Goal: Information Seeking & Learning: Learn about a topic

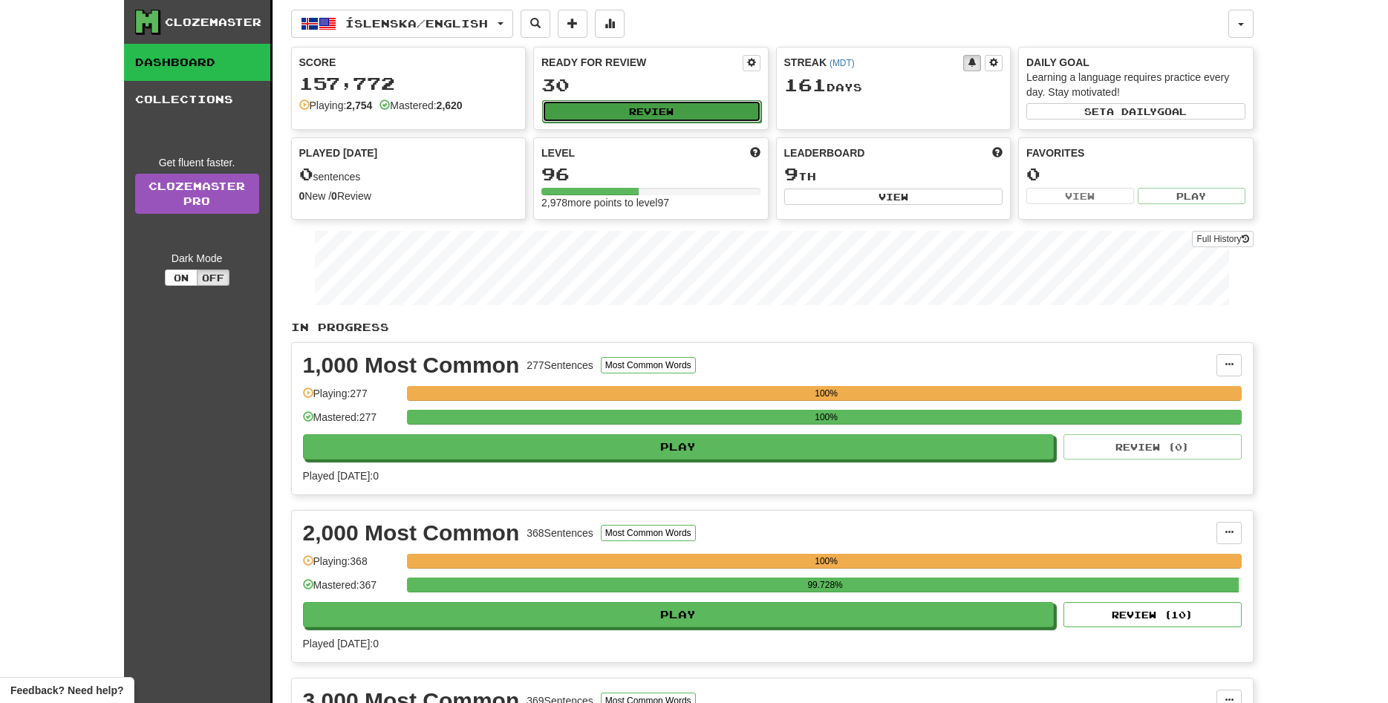
click at [642, 117] on button "Review" at bounding box center [651, 111] width 219 height 22
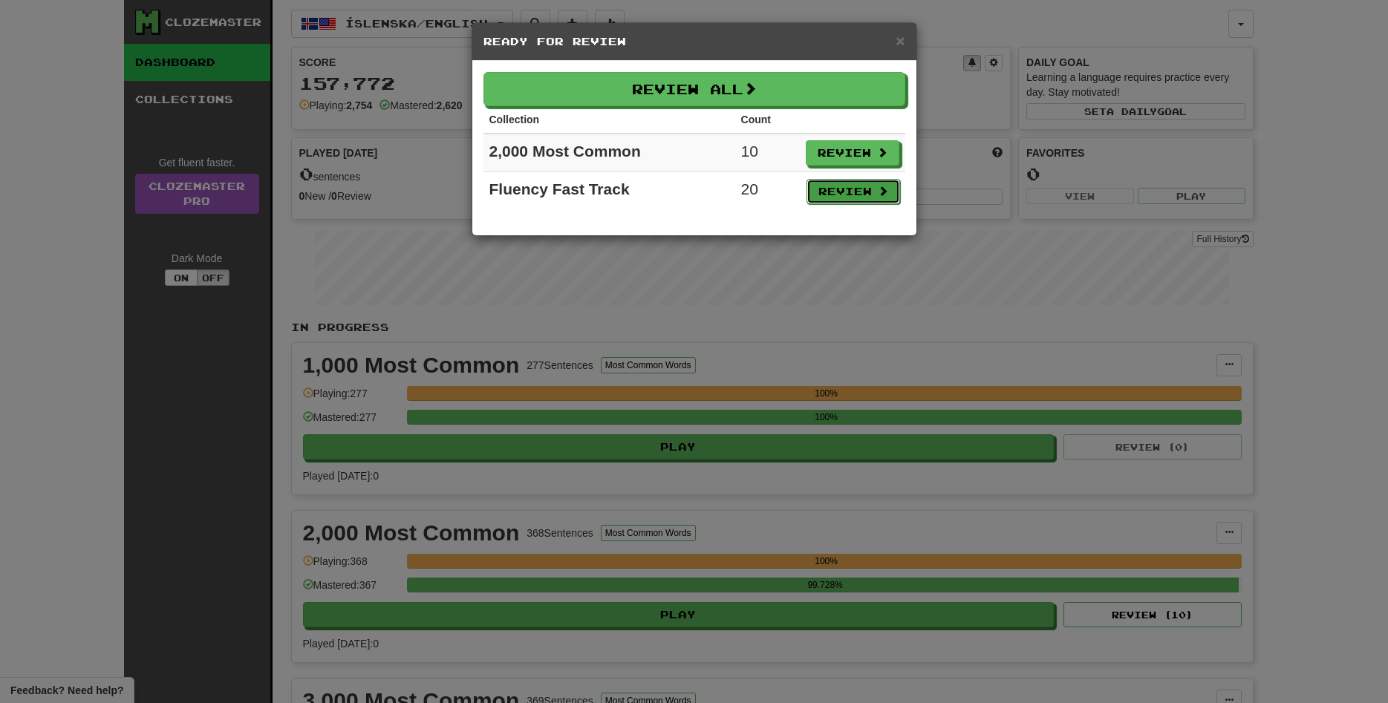
click at [848, 189] on button "Review" at bounding box center [853, 191] width 94 height 25
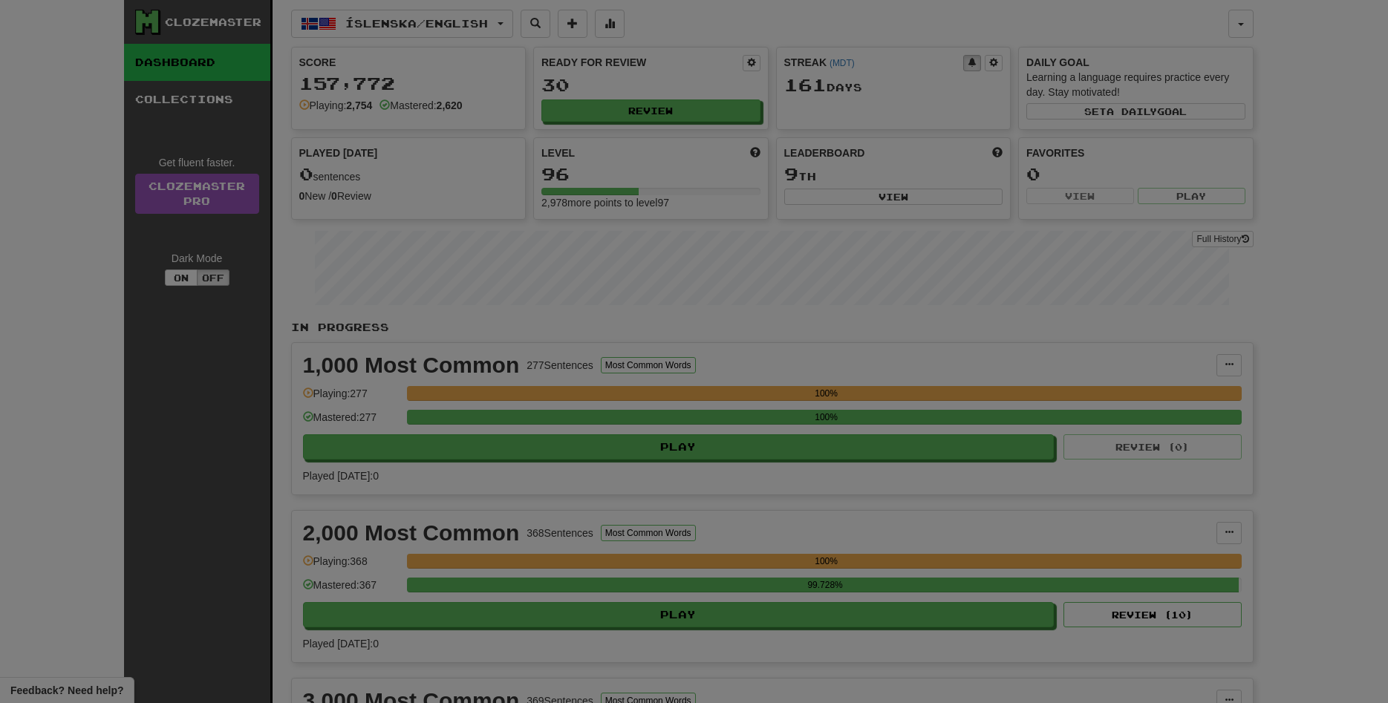
select select "**"
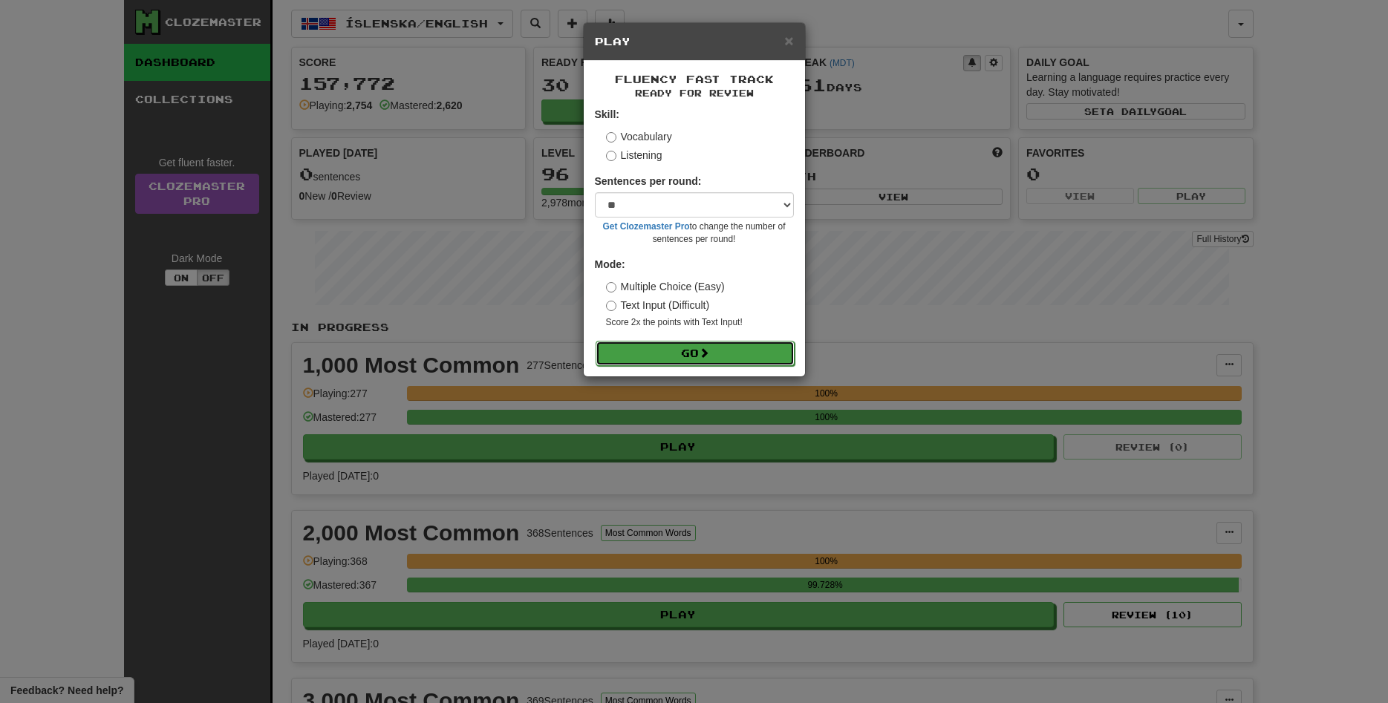
click at [703, 354] on span at bounding box center [704, 352] width 10 height 10
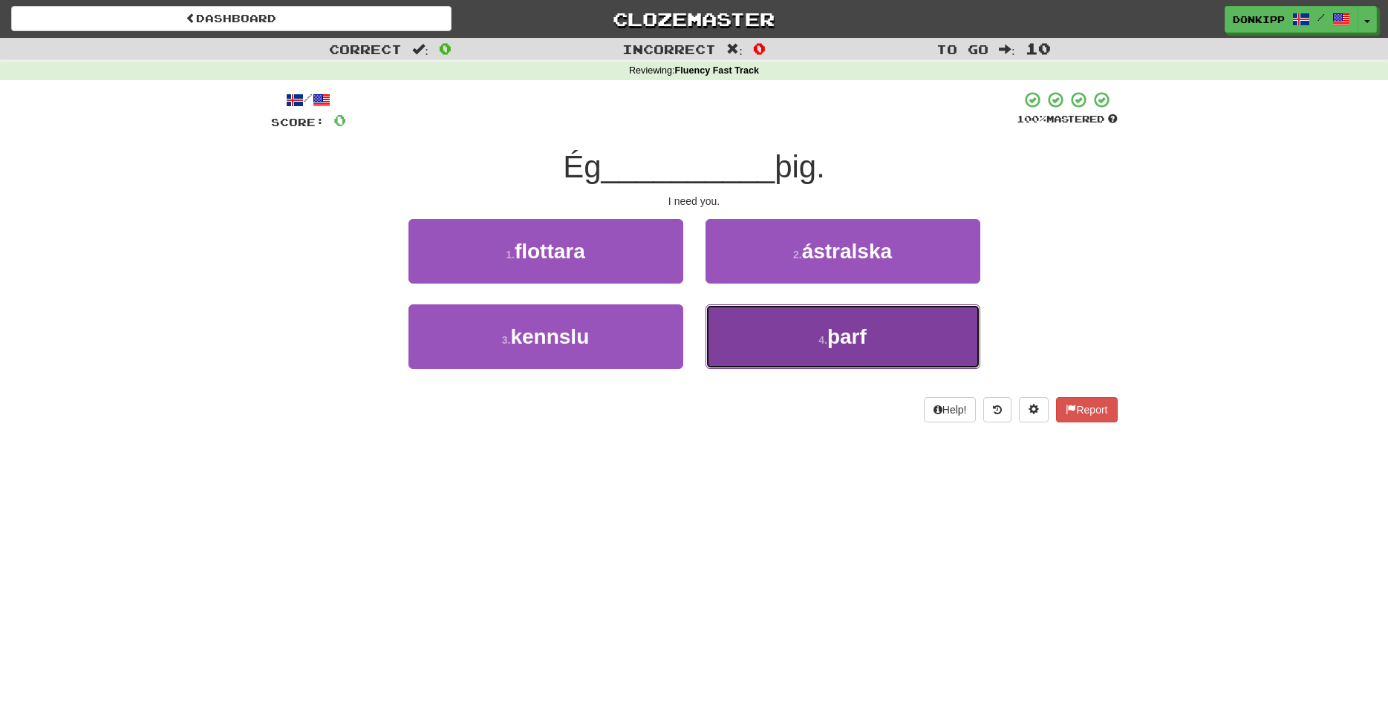
click at [807, 336] on button "4 . þarf" at bounding box center [842, 336] width 275 height 65
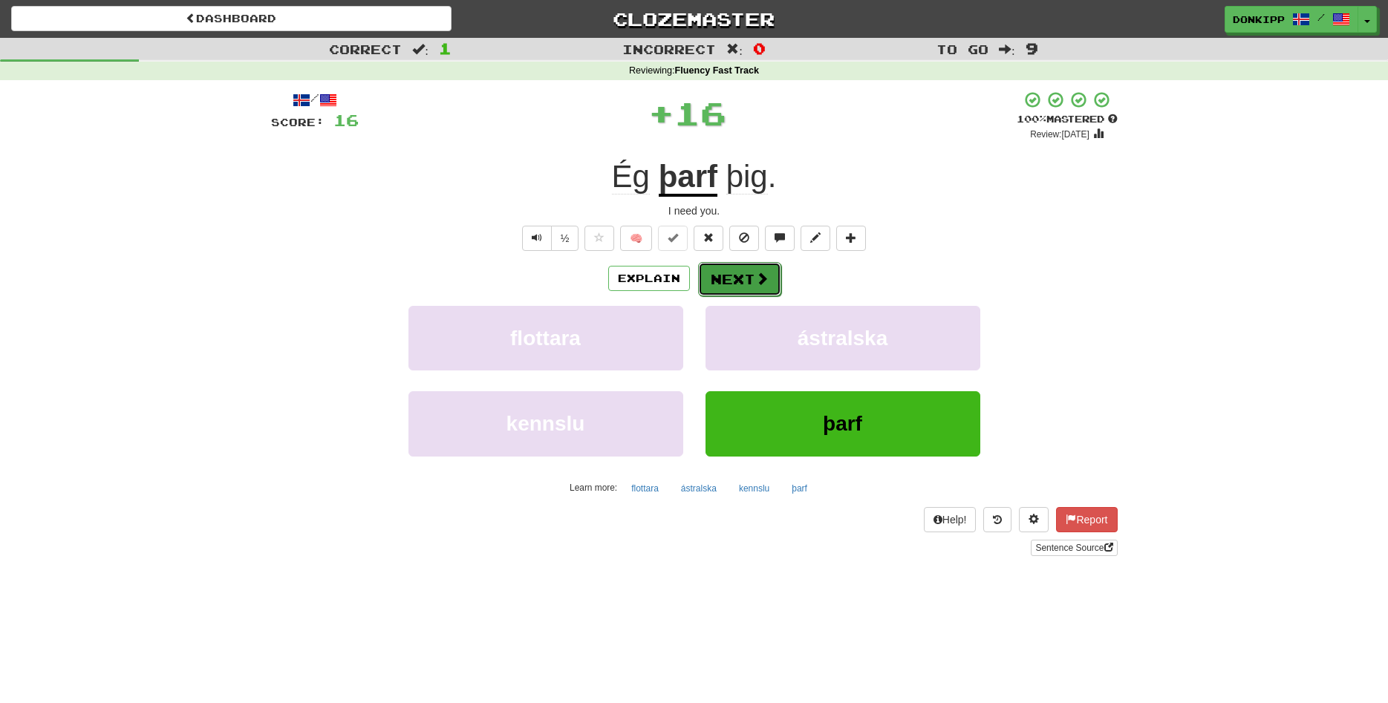
click at [734, 275] on button "Next" at bounding box center [739, 279] width 83 height 34
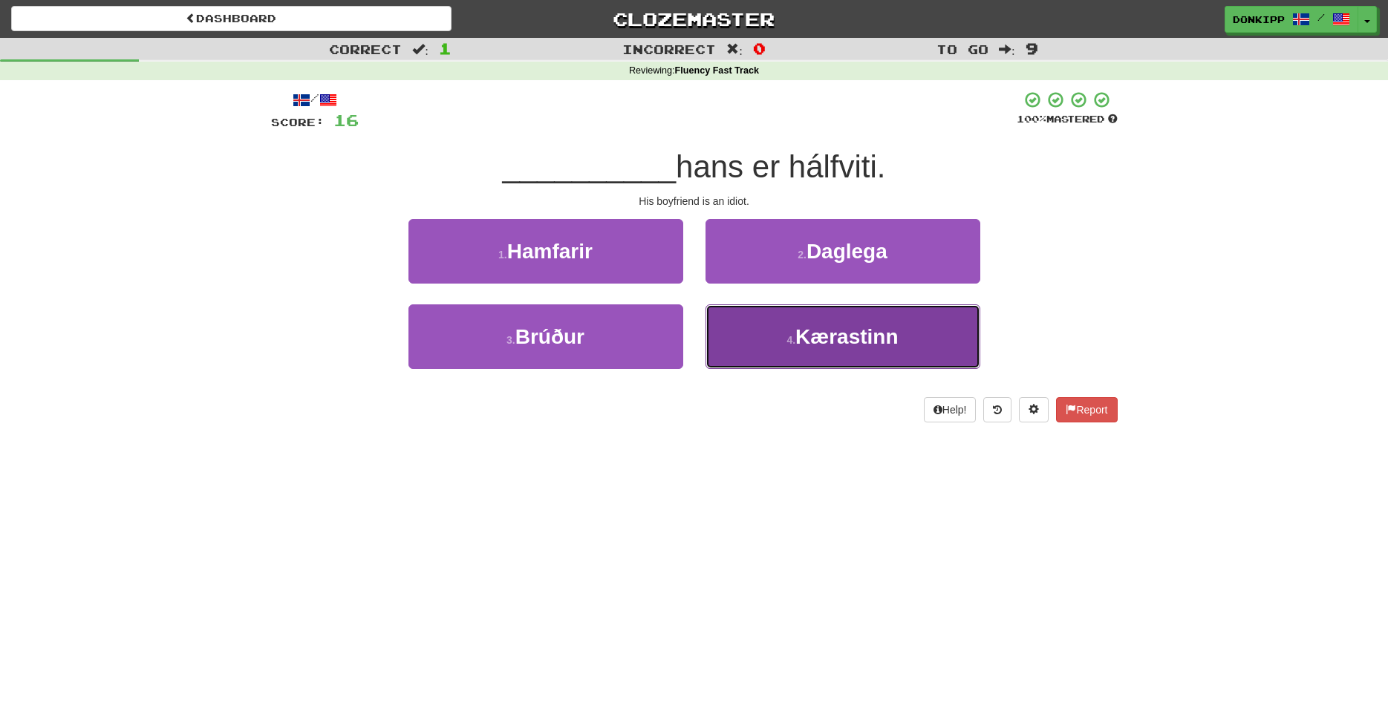
click at [776, 338] on button "4 . Kærastinn" at bounding box center [842, 336] width 275 height 65
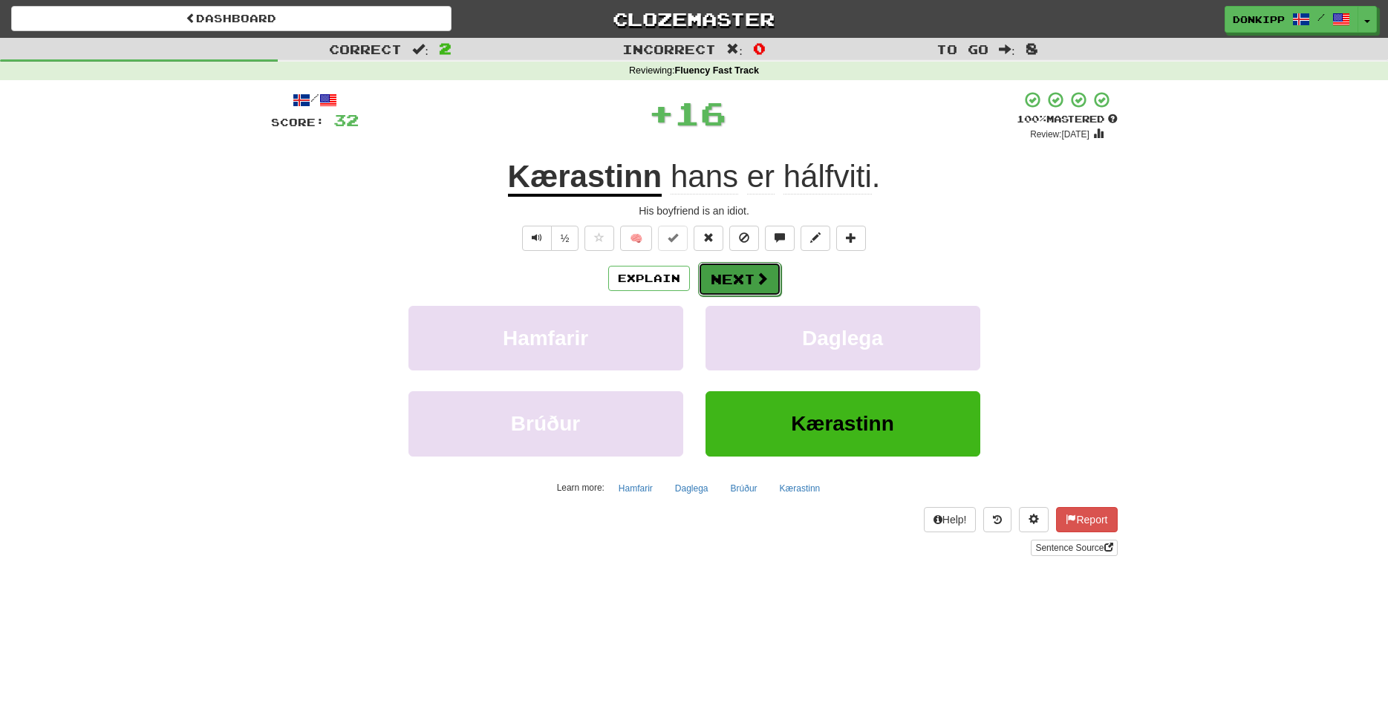
click at [732, 275] on button "Next" at bounding box center [739, 279] width 83 height 34
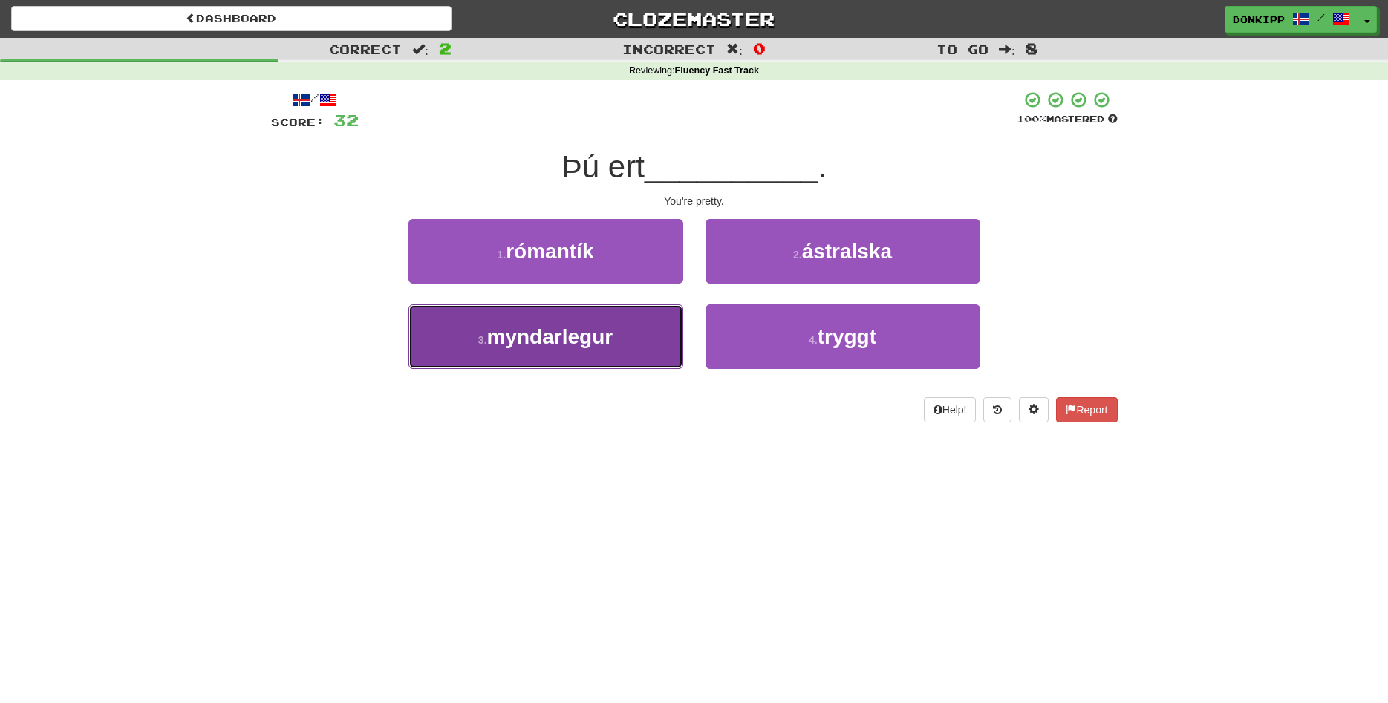
click at [631, 349] on button "3 . myndarlegur" at bounding box center [545, 336] width 275 height 65
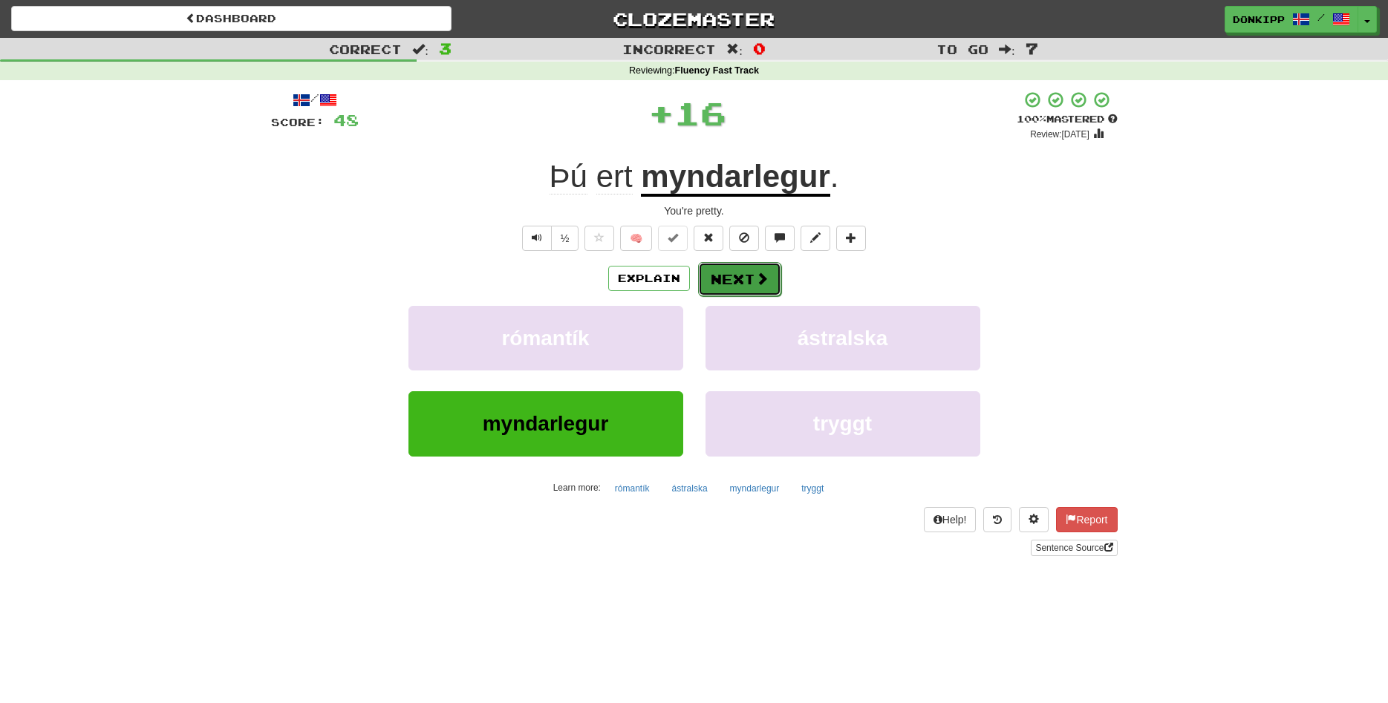
click at [740, 274] on button "Next" at bounding box center [739, 279] width 83 height 34
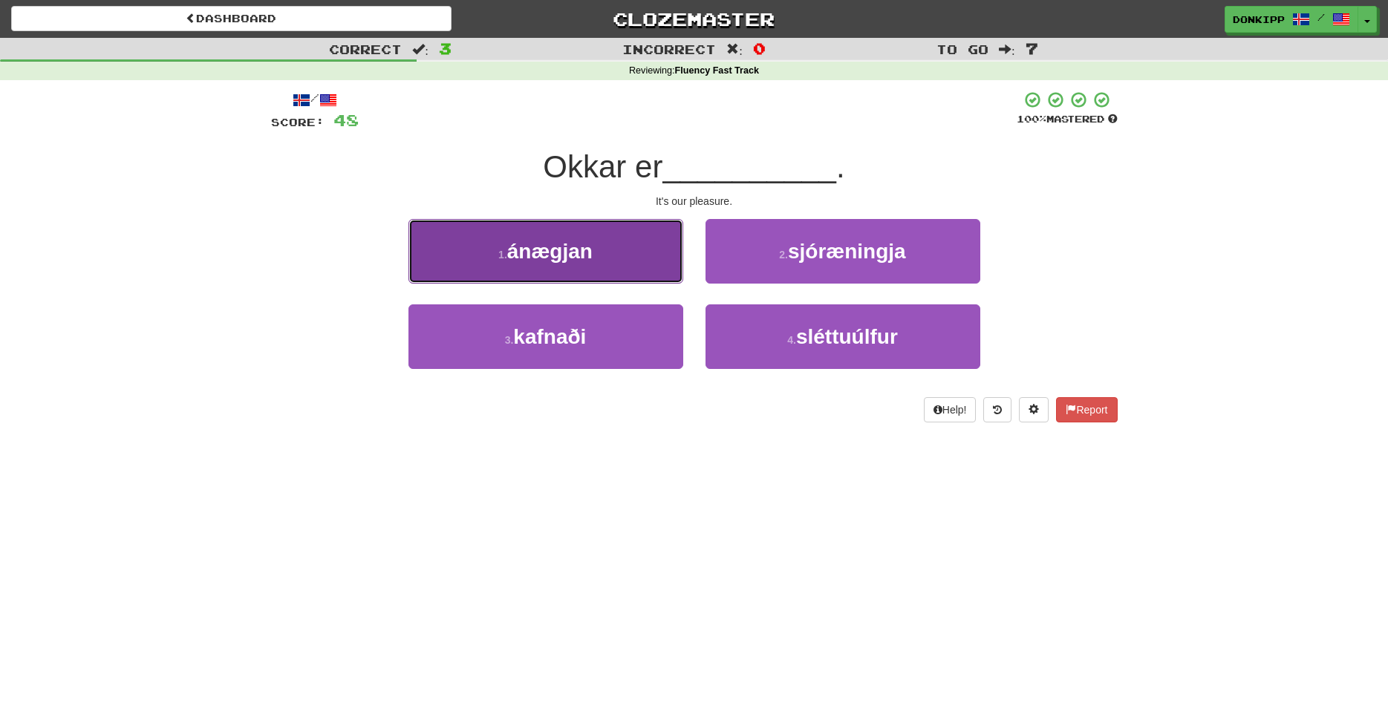
click at [641, 258] on button "1 . ánægjan" at bounding box center [545, 251] width 275 height 65
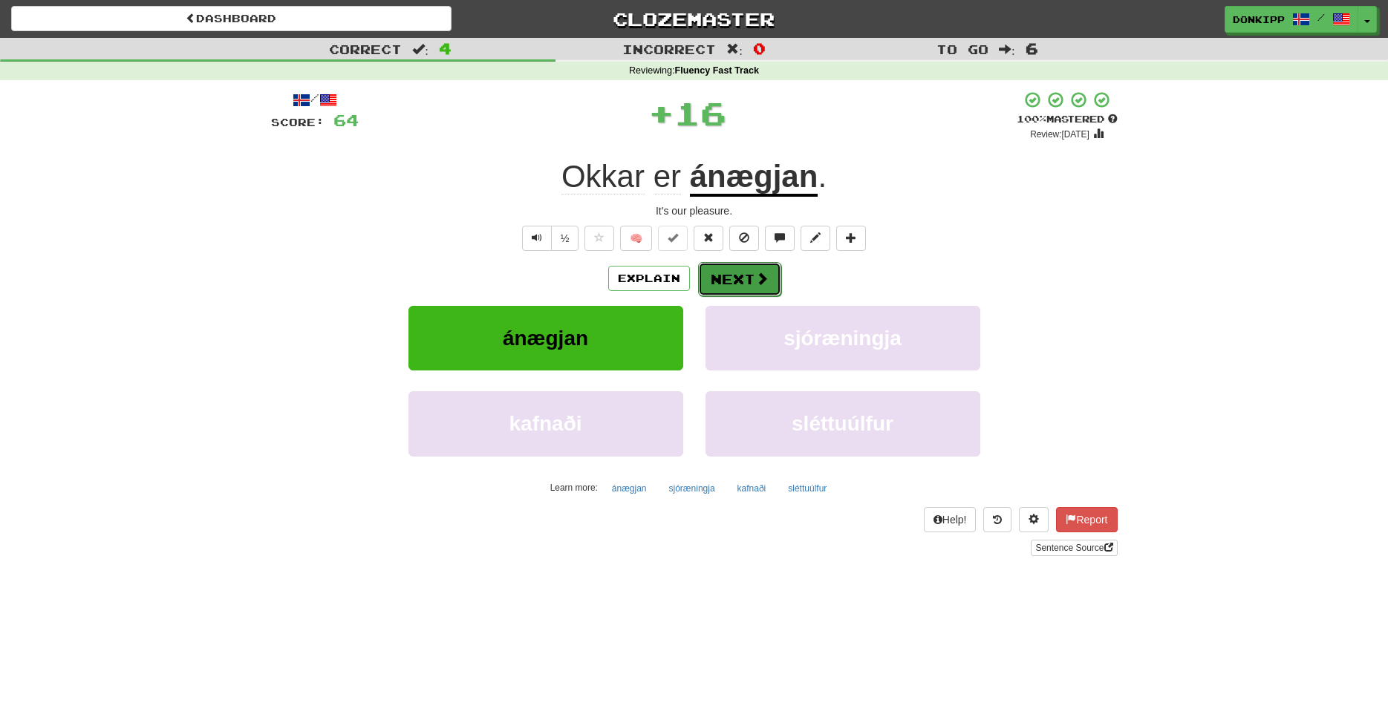
click at [736, 281] on button "Next" at bounding box center [739, 279] width 83 height 34
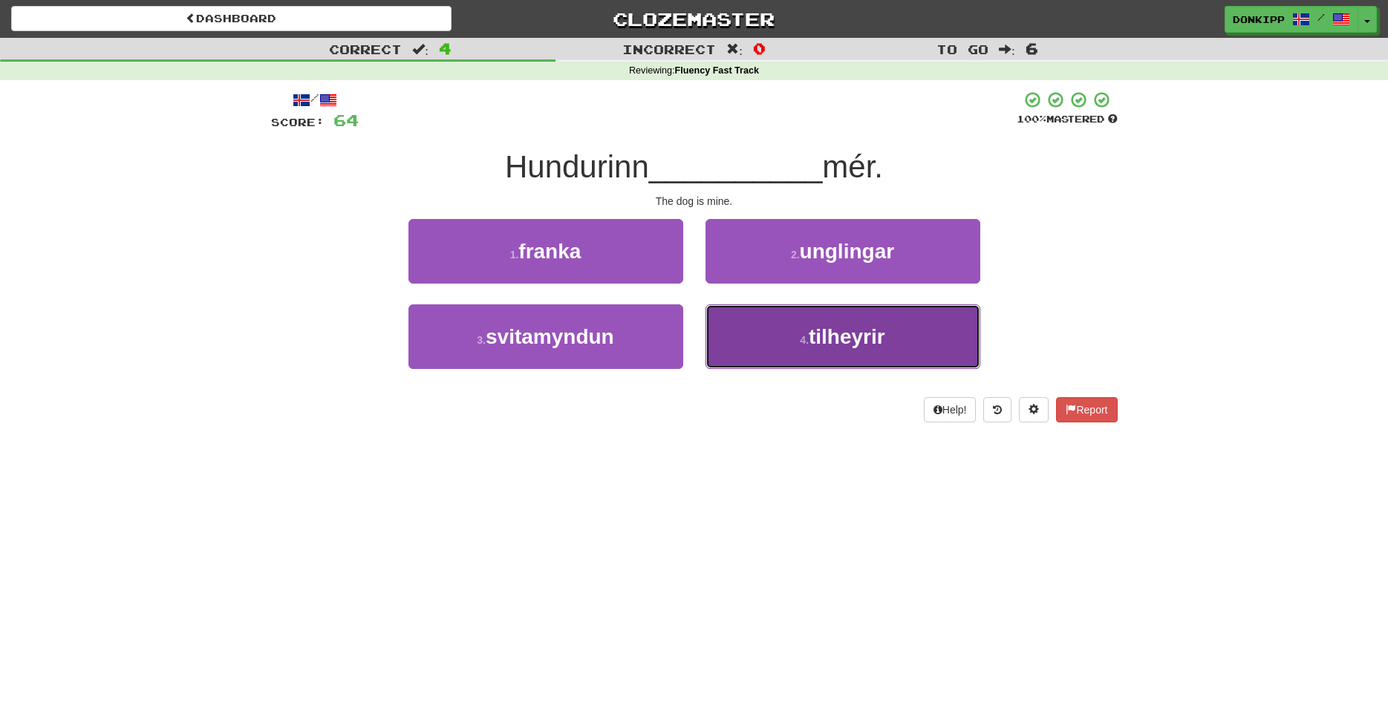
click at [795, 333] on button "4 . tilheyrir" at bounding box center [842, 336] width 275 height 65
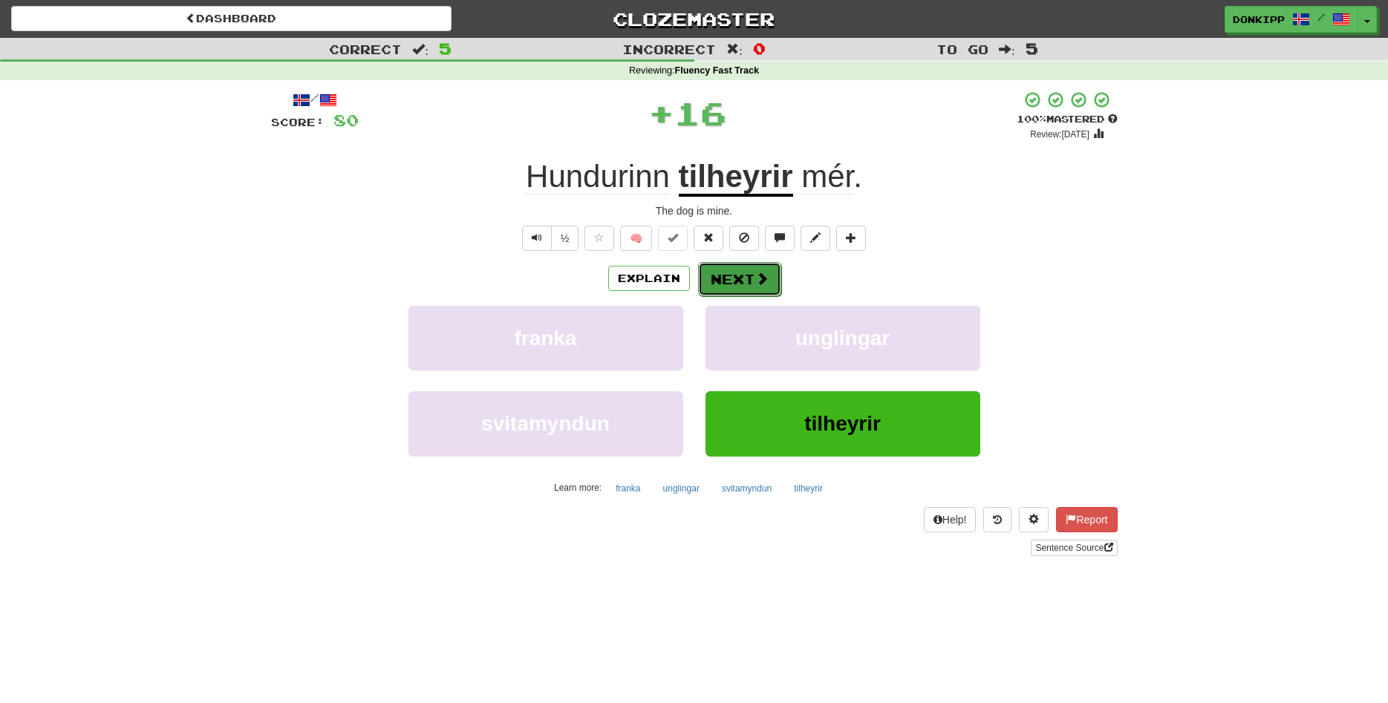
click at [735, 284] on button "Next" at bounding box center [739, 279] width 83 height 34
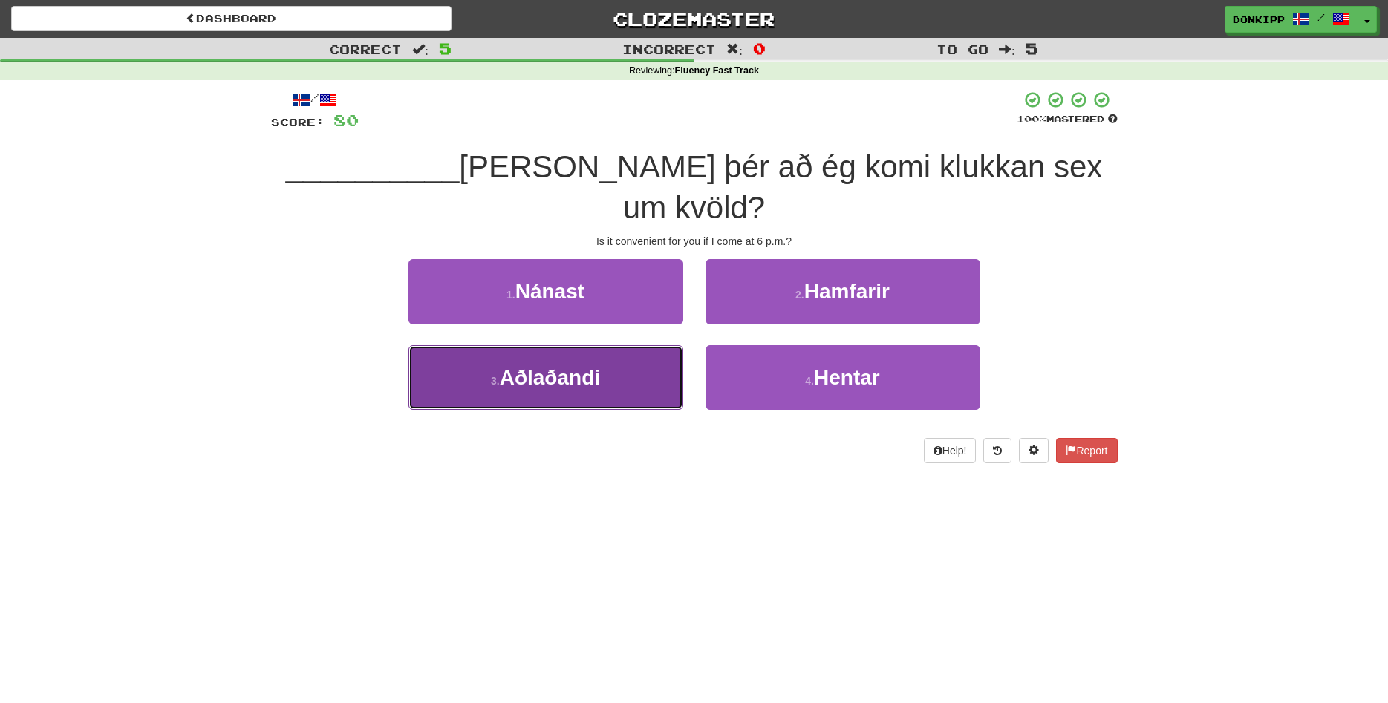
click at [633, 345] on button "3 . Aðlaðandi" at bounding box center [545, 377] width 275 height 65
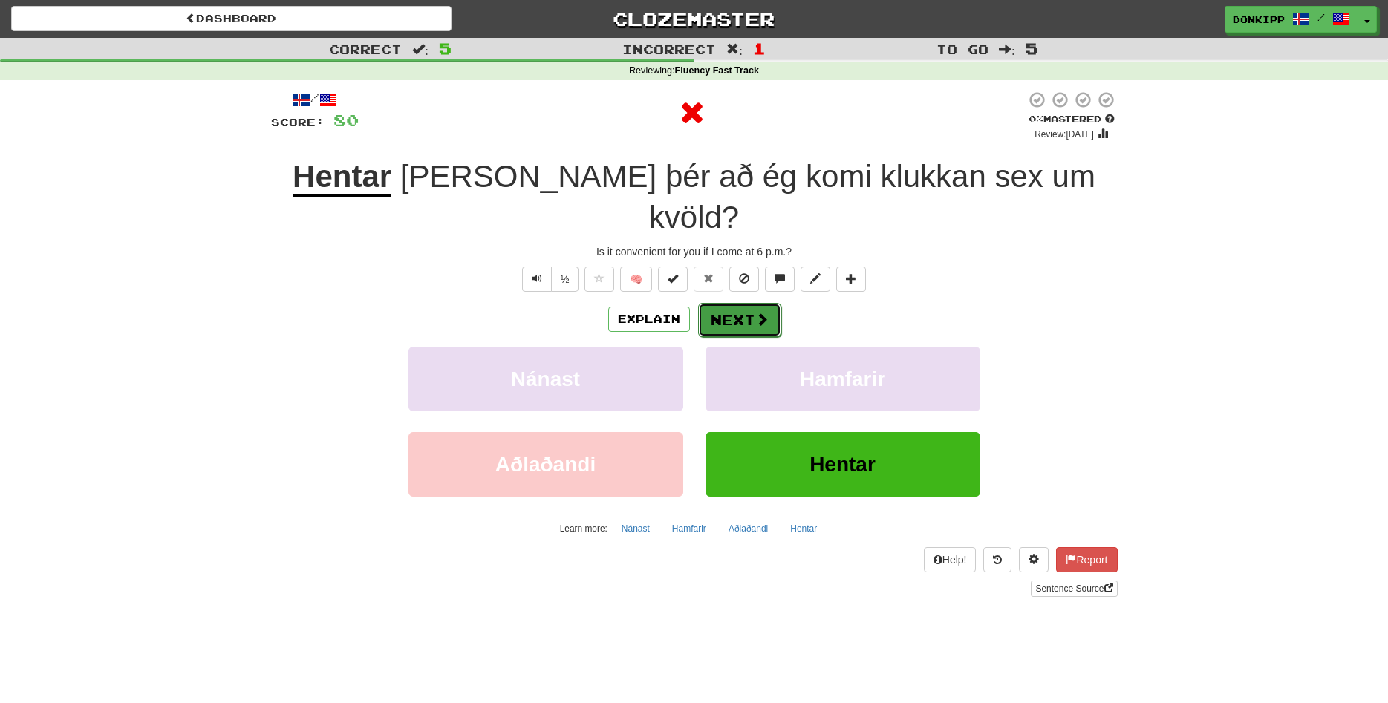
click at [745, 303] on button "Next" at bounding box center [739, 320] width 83 height 34
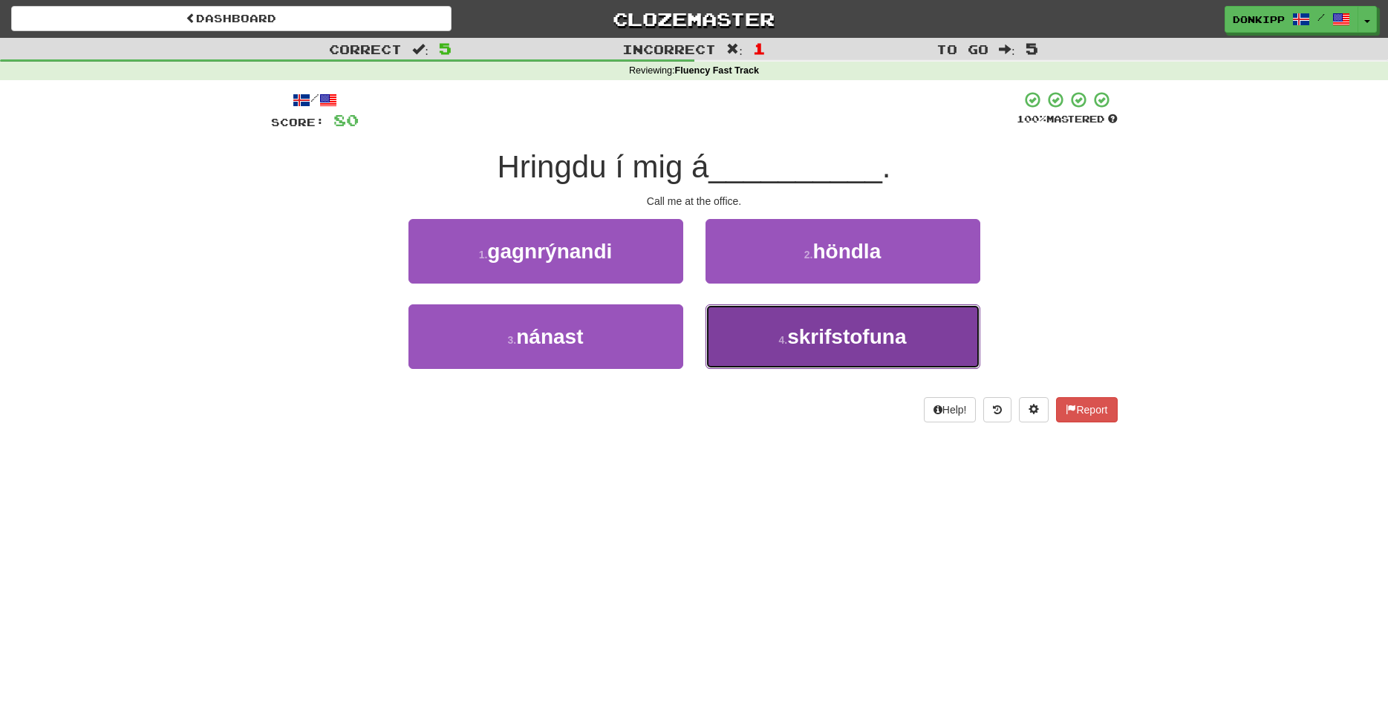
click at [780, 341] on small "4 ." at bounding box center [783, 340] width 9 height 12
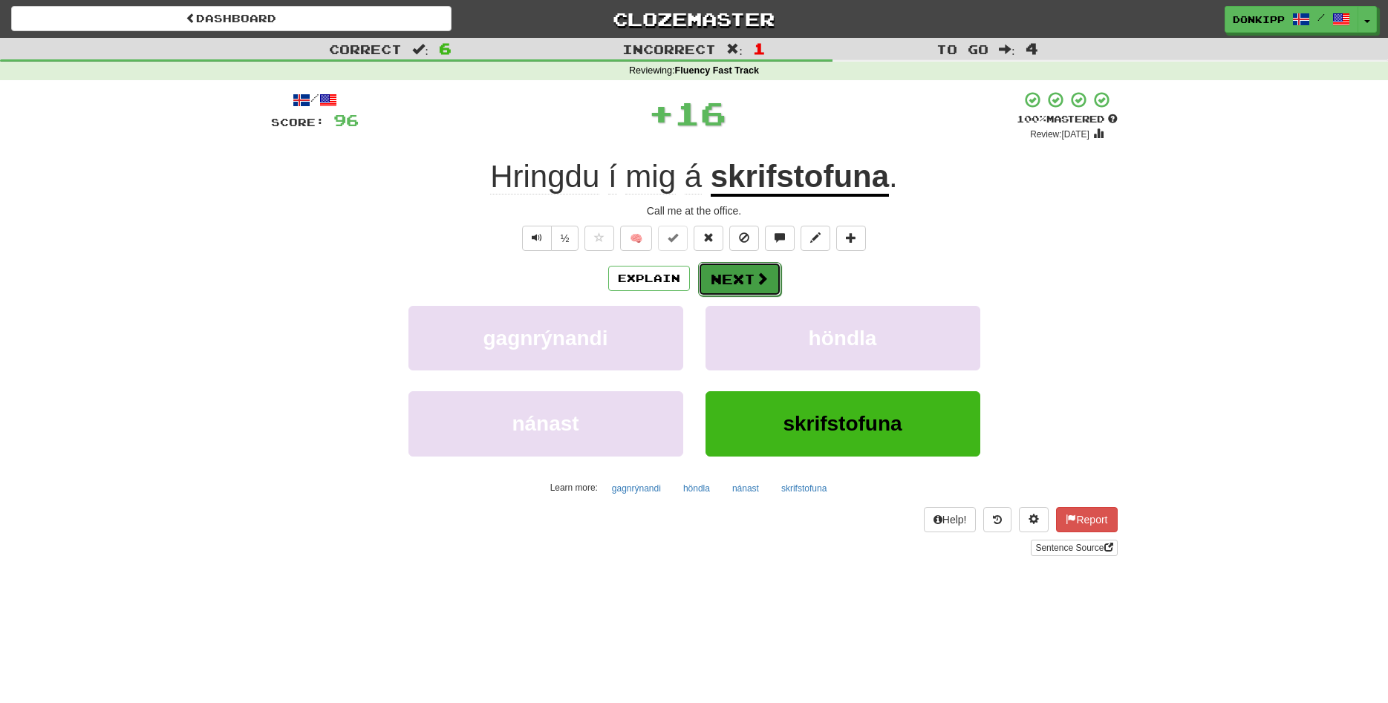
click at [752, 279] on button "Next" at bounding box center [739, 279] width 83 height 34
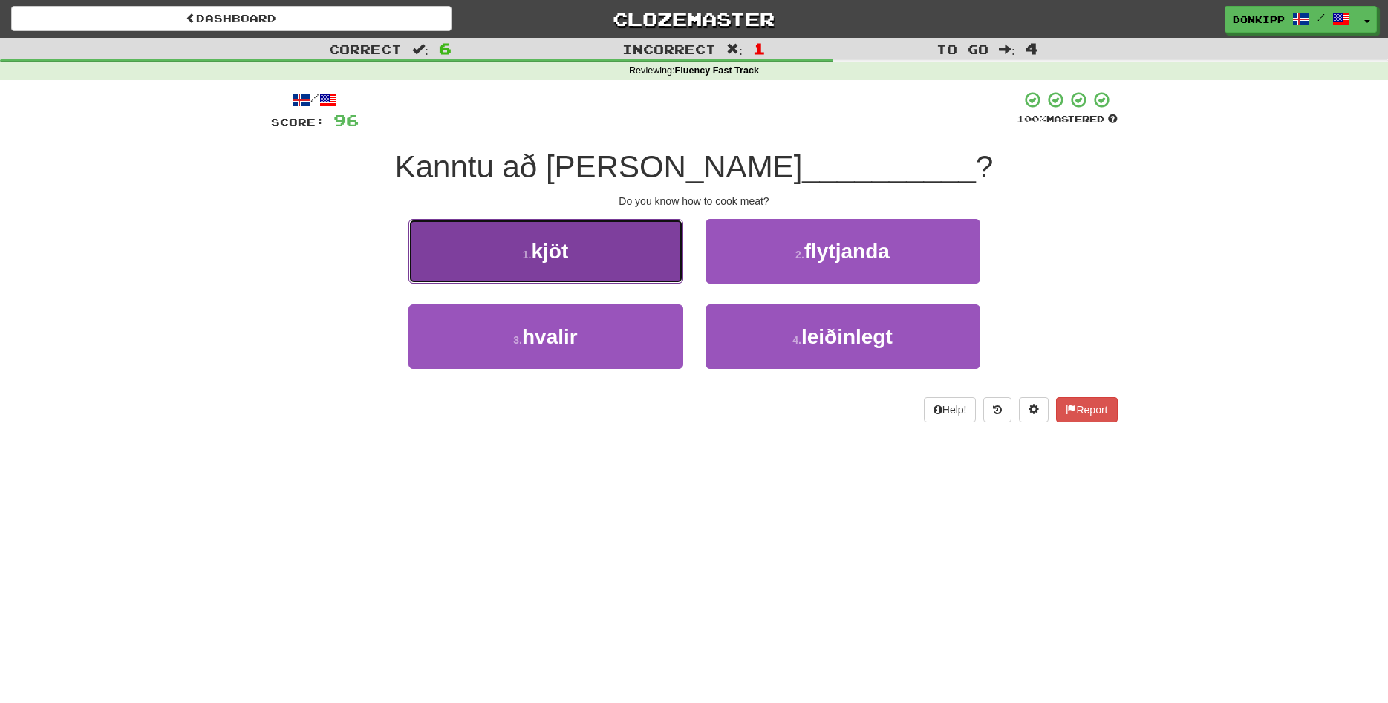
click at [646, 255] on button "1 . kjöt" at bounding box center [545, 251] width 275 height 65
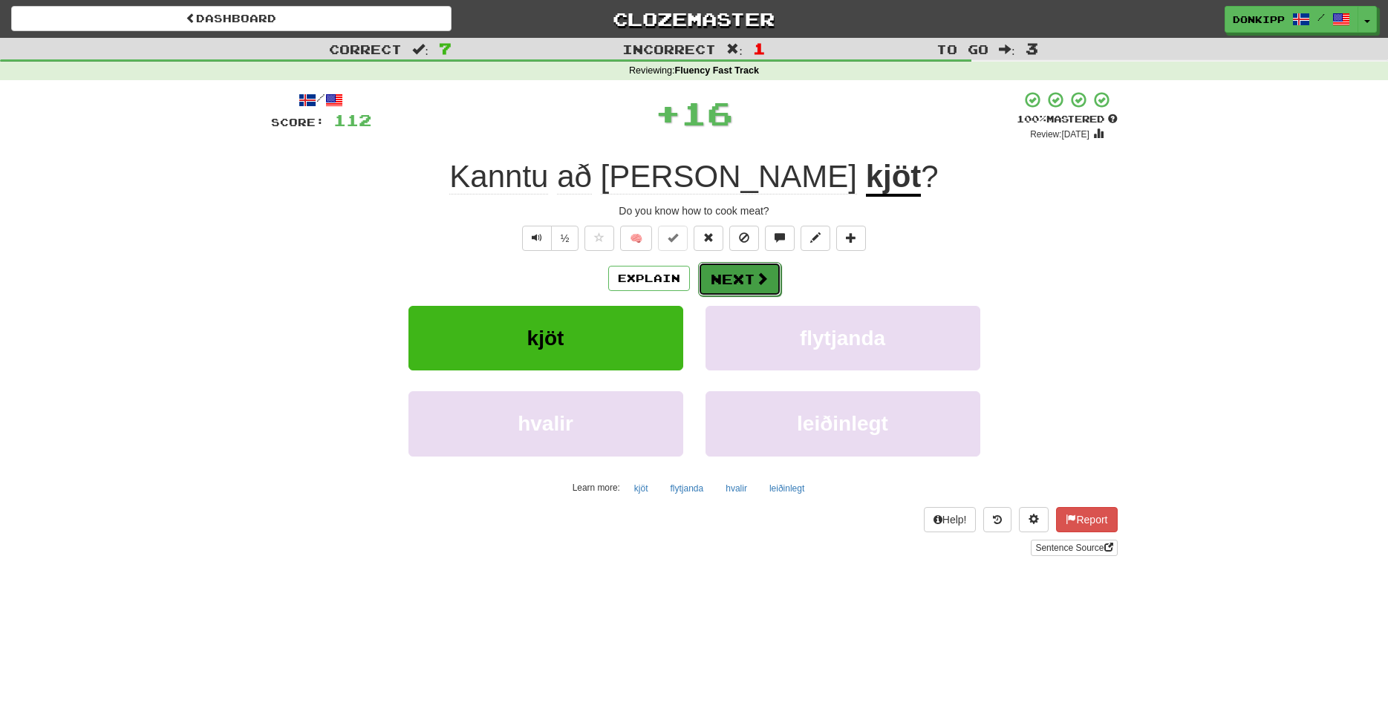
click at [731, 277] on button "Next" at bounding box center [739, 279] width 83 height 34
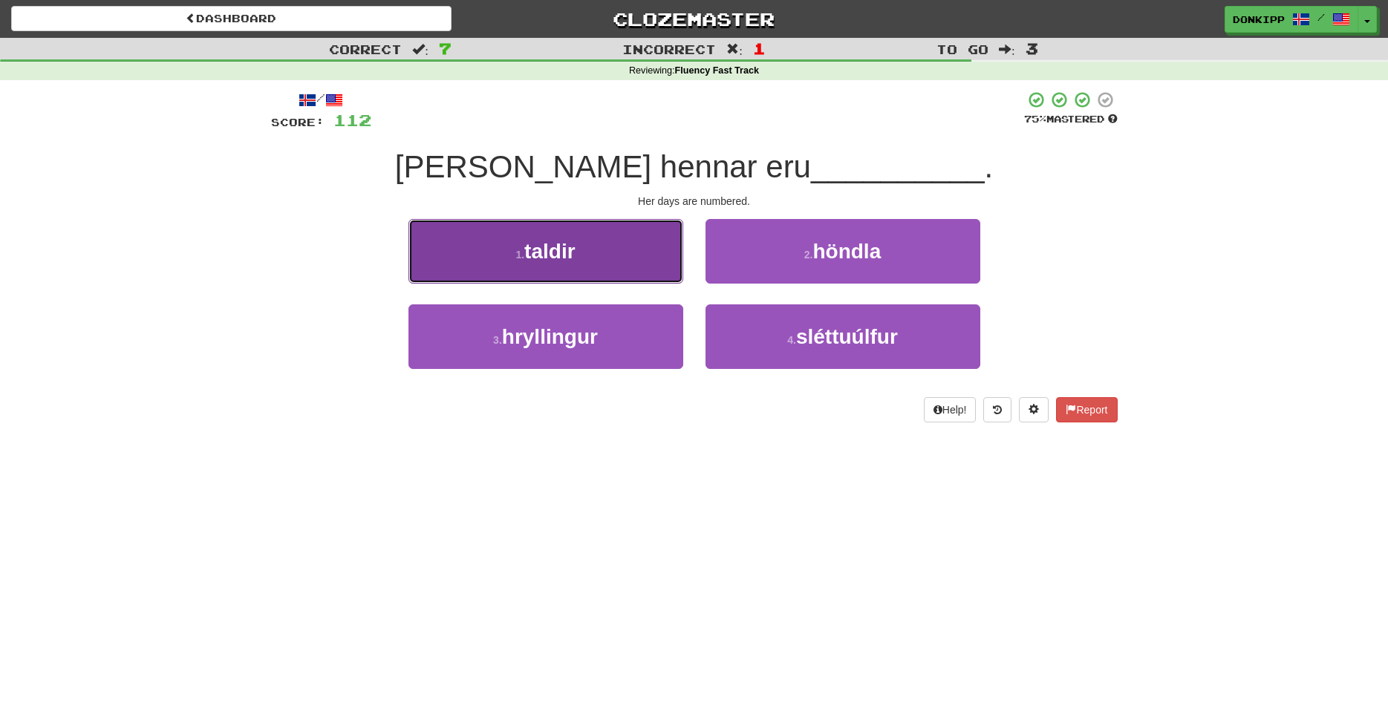
click at [628, 244] on button "1 . taldir" at bounding box center [545, 251] width 275 height 65
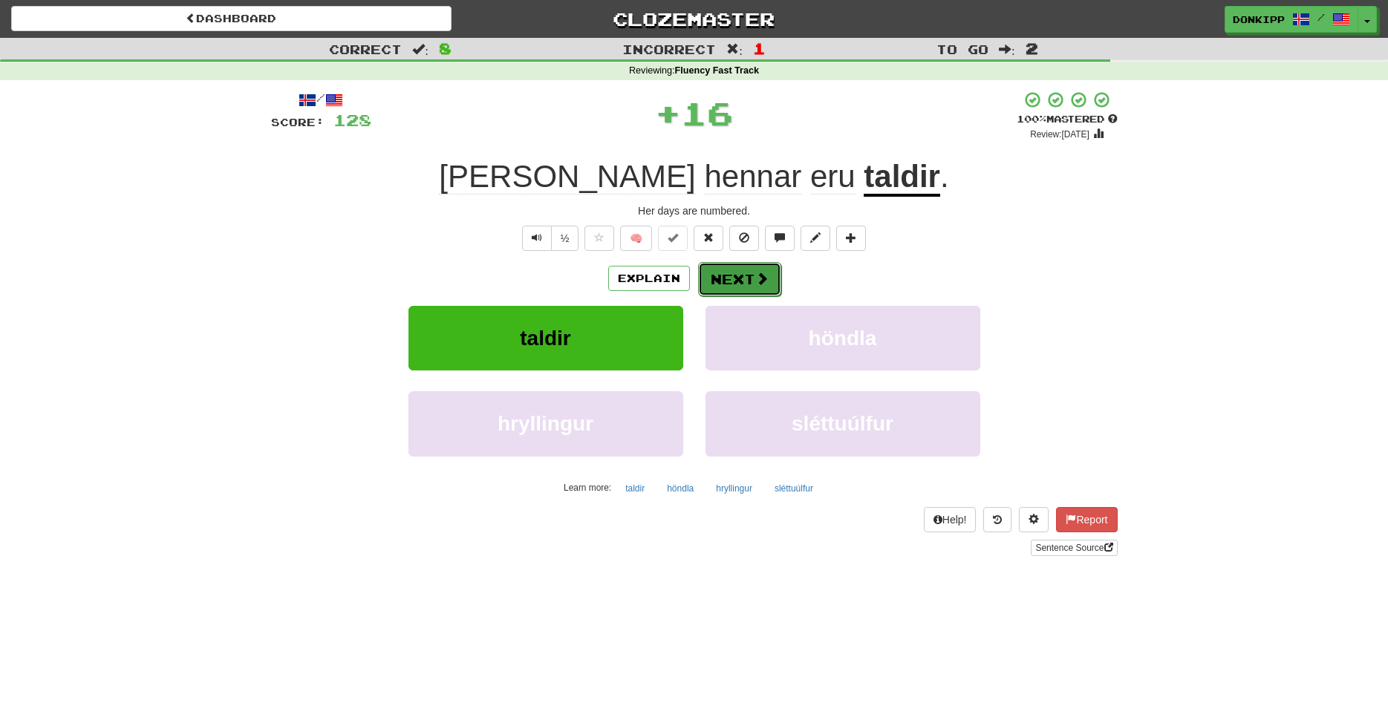
click at [726, 275] on button "Next" at bounding box center [739, 279] width 83 height 34
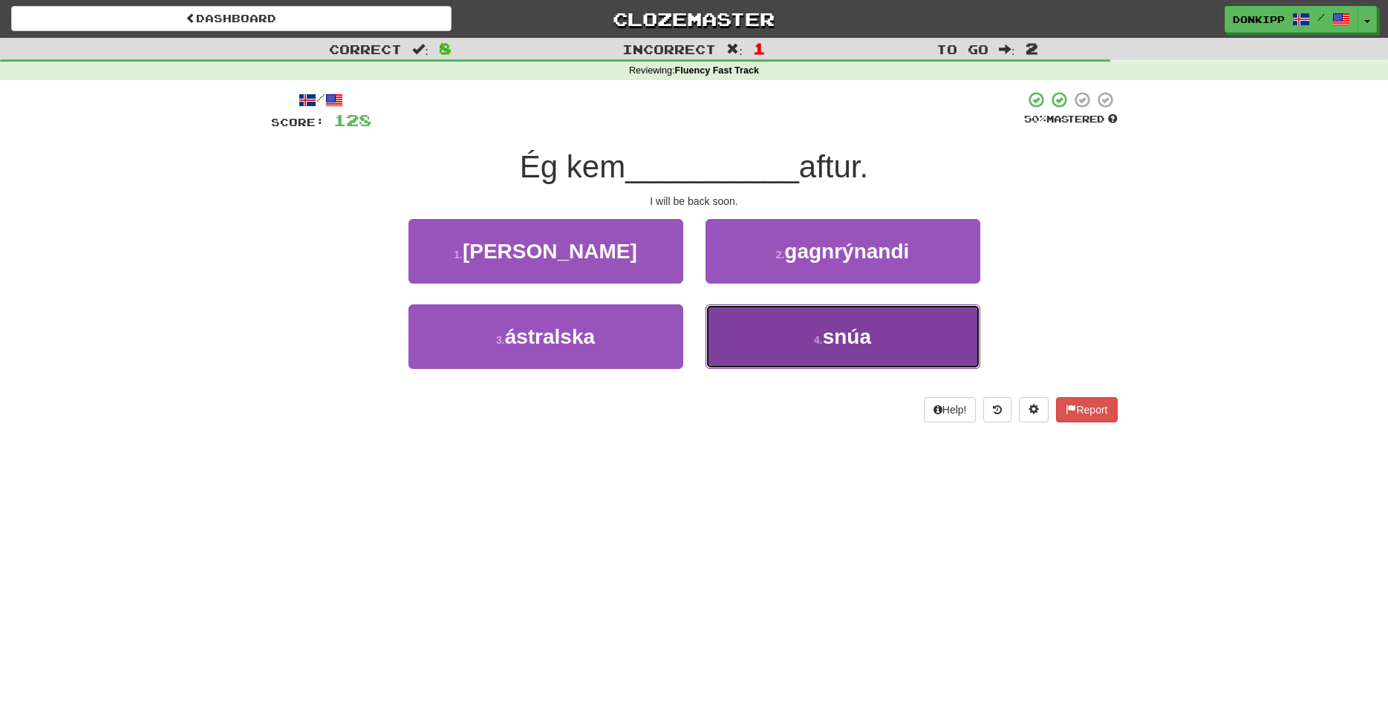
click at [805, 349] on button "4 . snúa" at bounding box center [842, 336] width 275 height 65
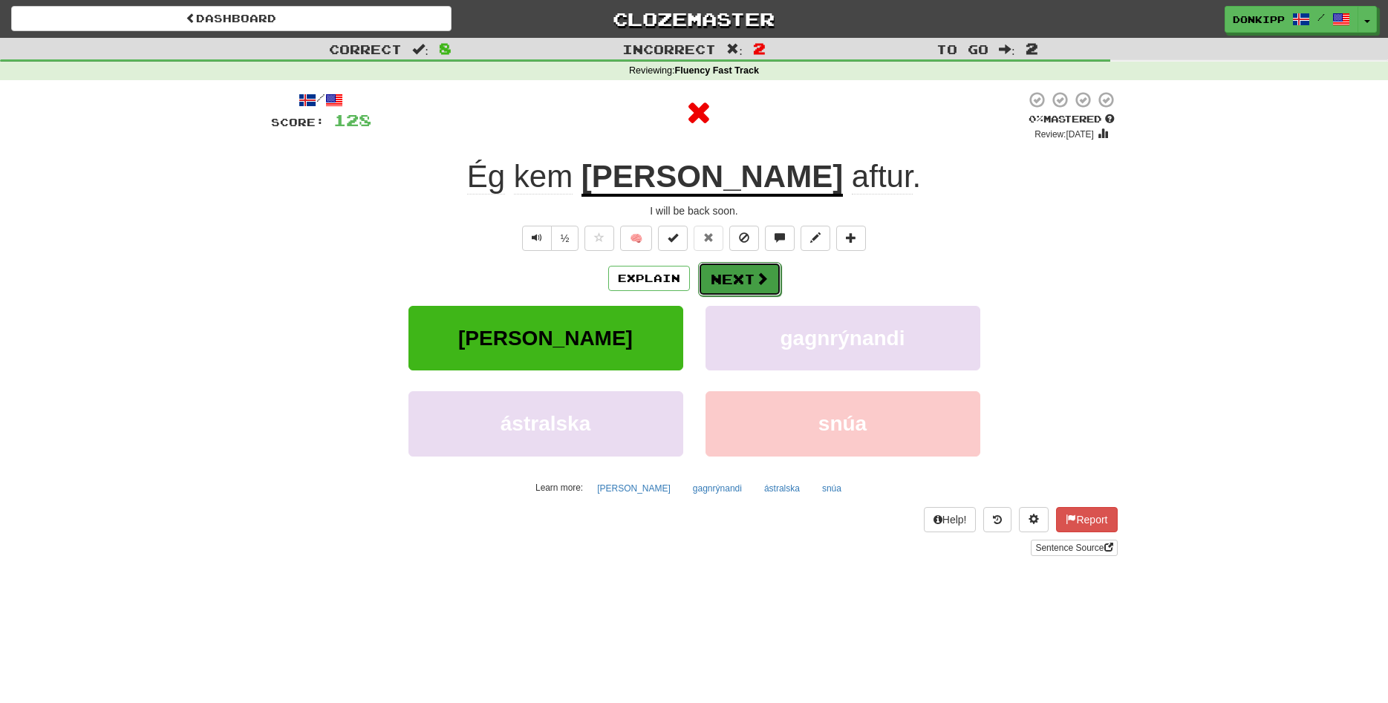
click at [721, 294] on button "Next" at bounding box center [739, 279] width 83 height 34
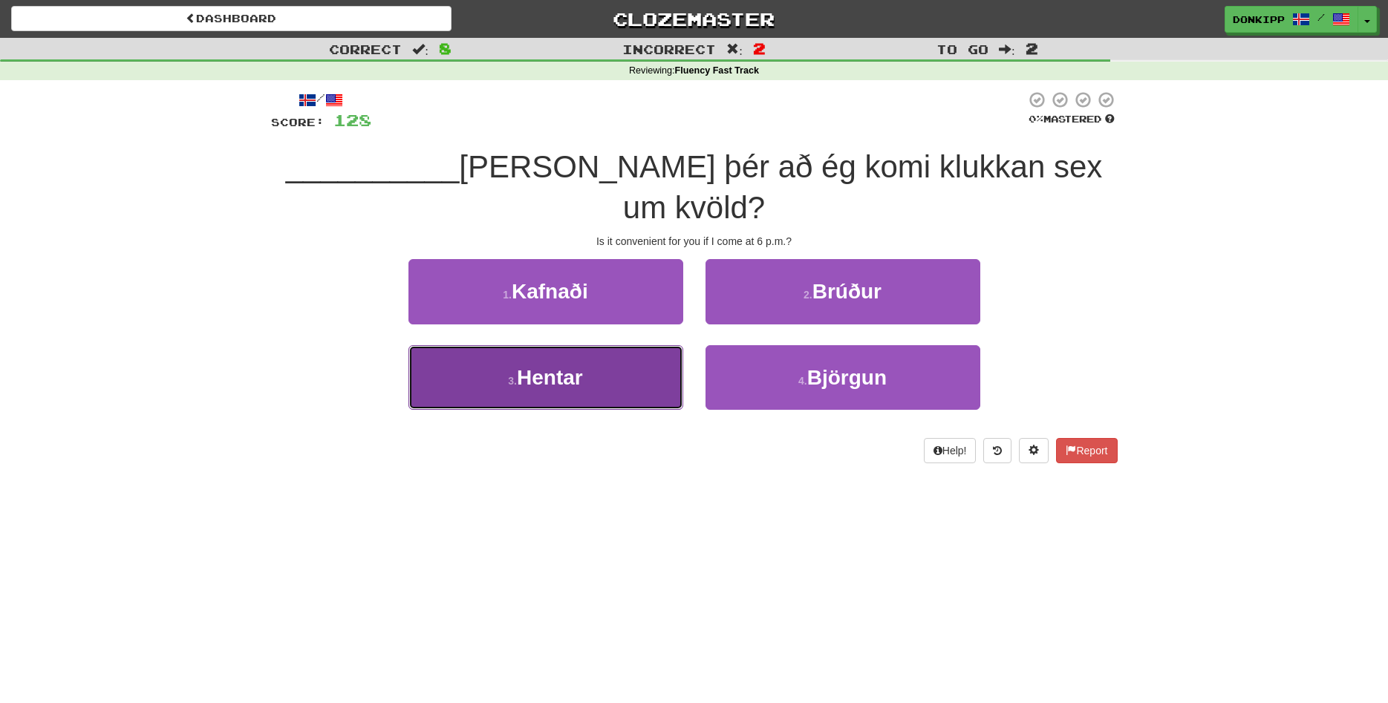
click at [638, 345] on button "3 . Hentar" at bounding box center [545, 377] width 275 height 65
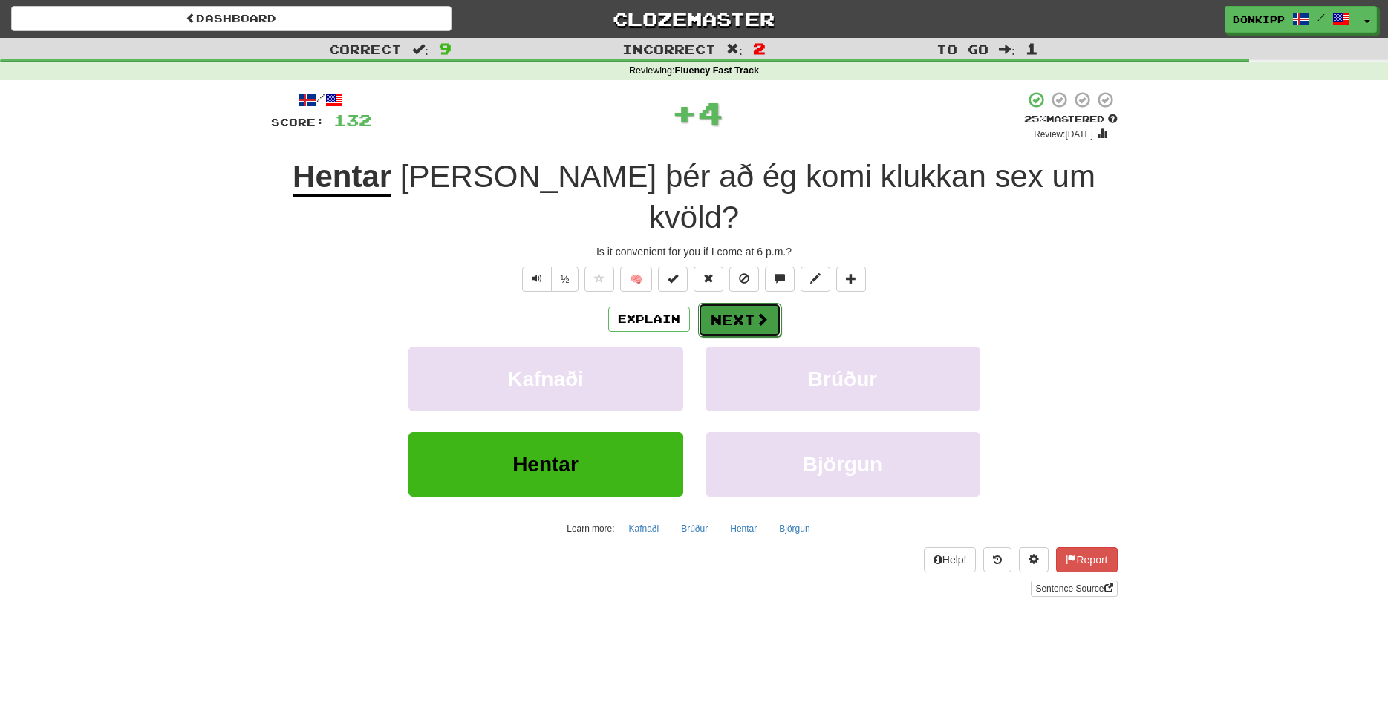
click at [759, 313] on span at bounding box center [761, 319] width 13 height 13
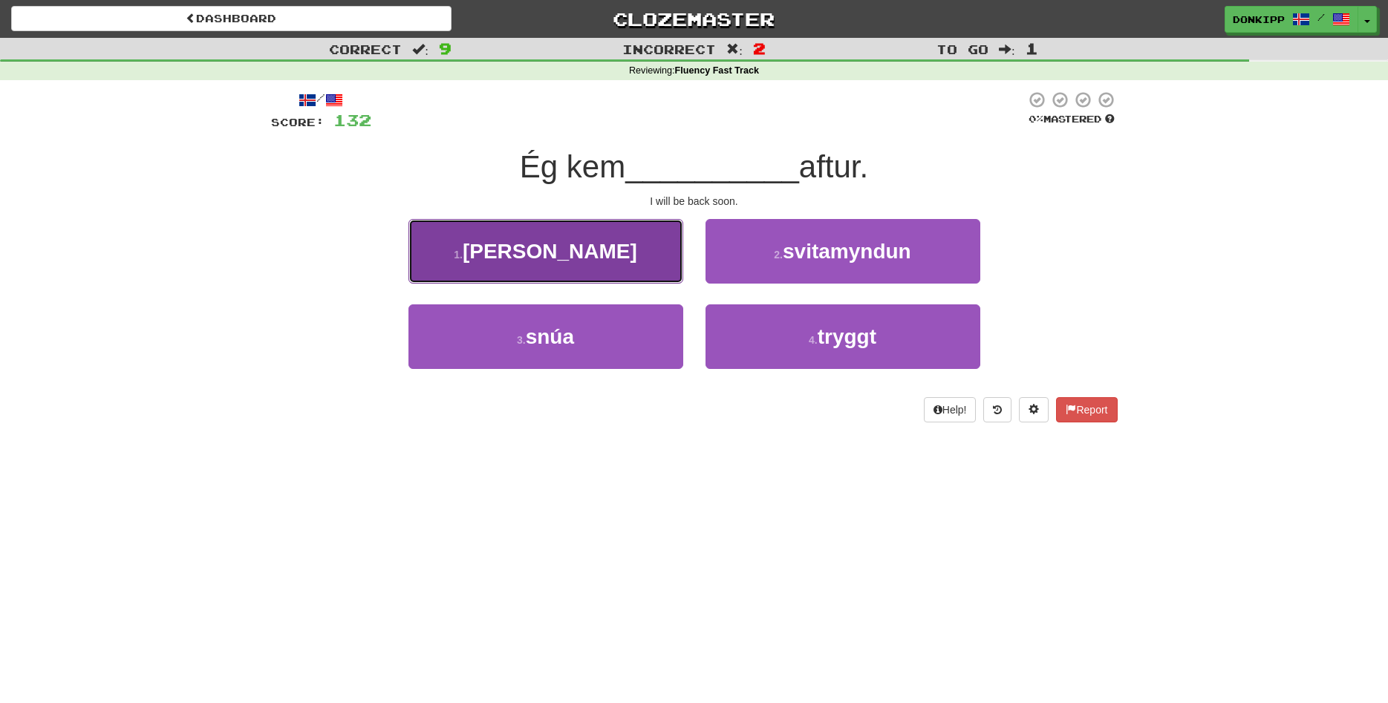
click at [657, 267] on button "1 . brátt" at bounding box center [545, 251] width 275 height 65
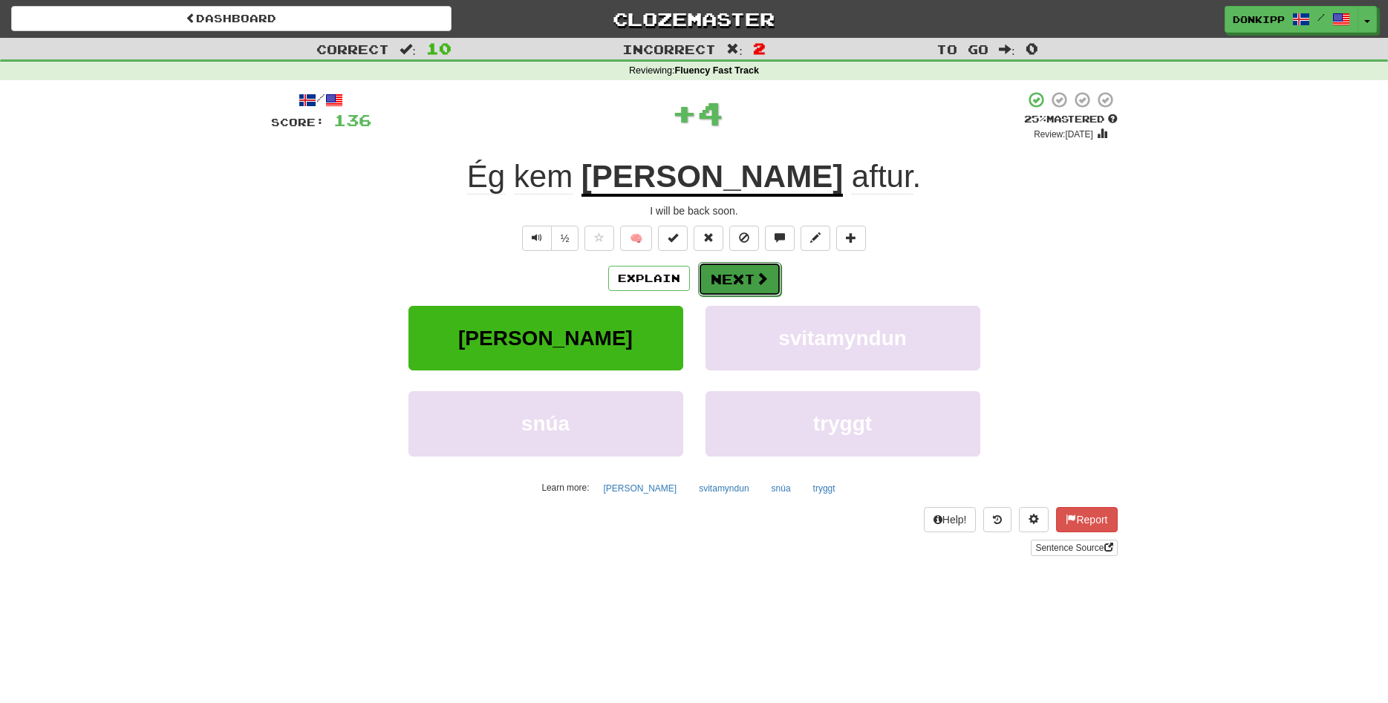
click at [733, 283] on button "Next" at bounding box center [739, 279] width 83 height 34
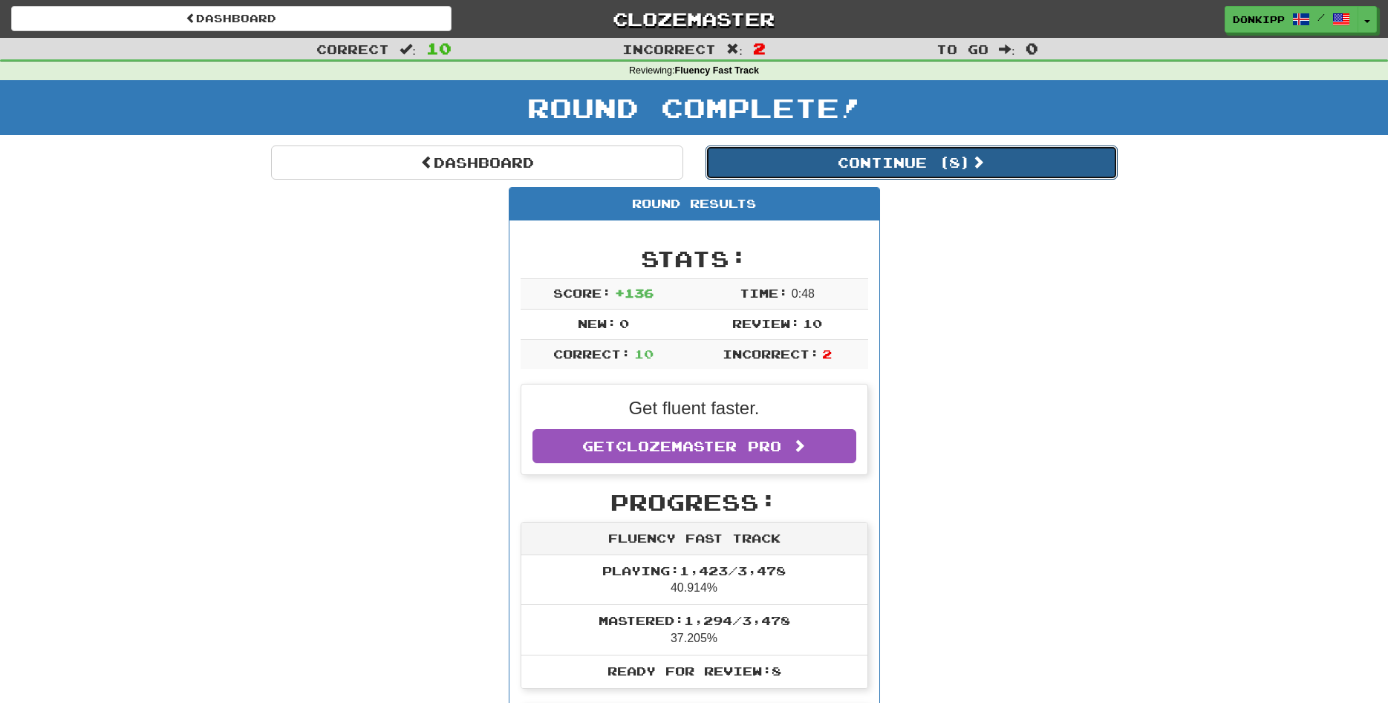
click at [934, 164] on button "Continue ( 8 )" at bounding box center [911, 163] width 412 height 34
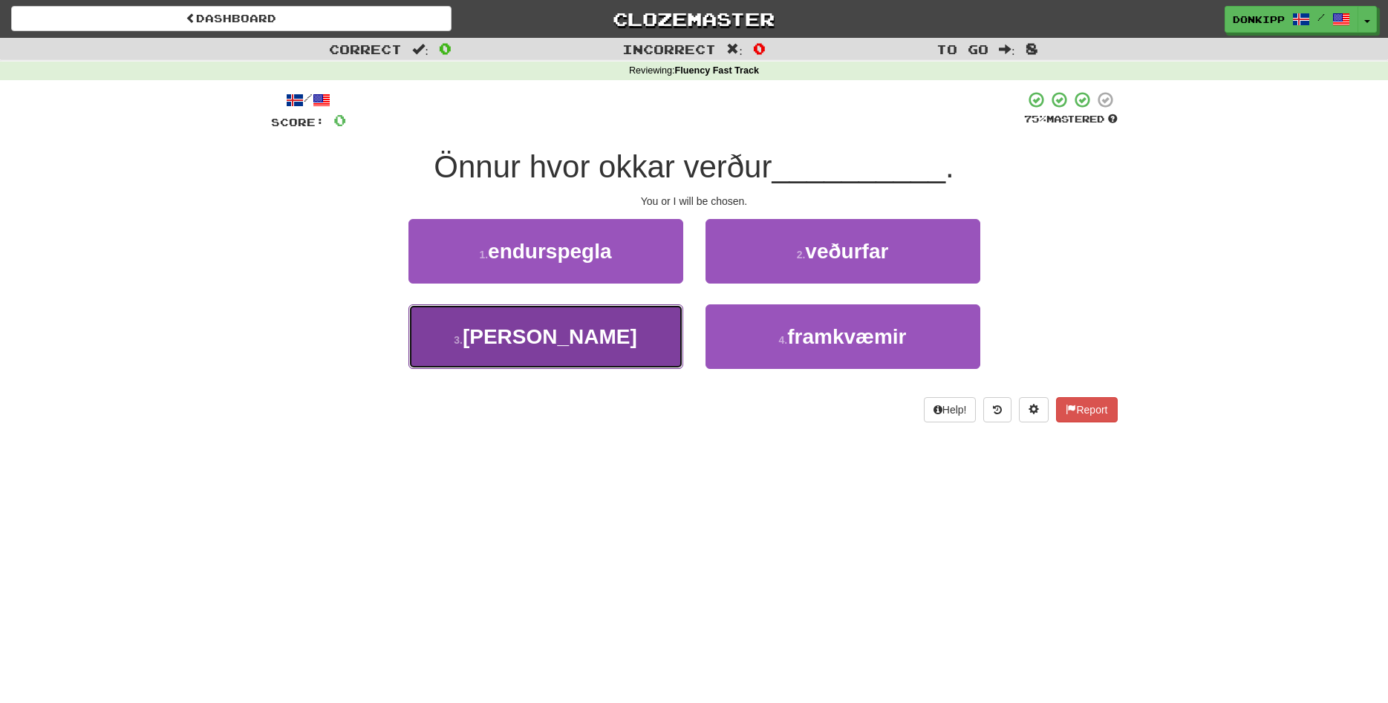
click at [621, 328] on button "3 . valin" at bounding box center [545, 336] width 275 height 65
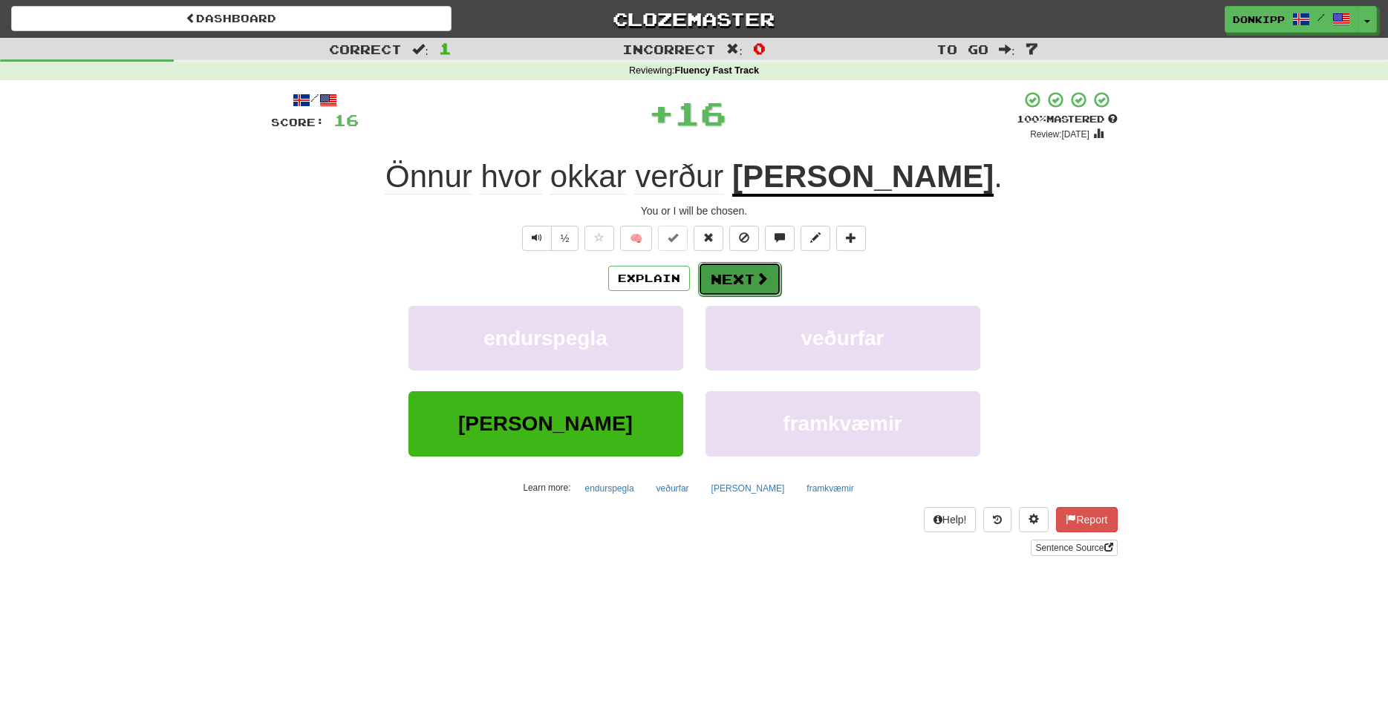
click at [738, 275] on button "Next" at bounding box center [739, 279] width 83 height 34
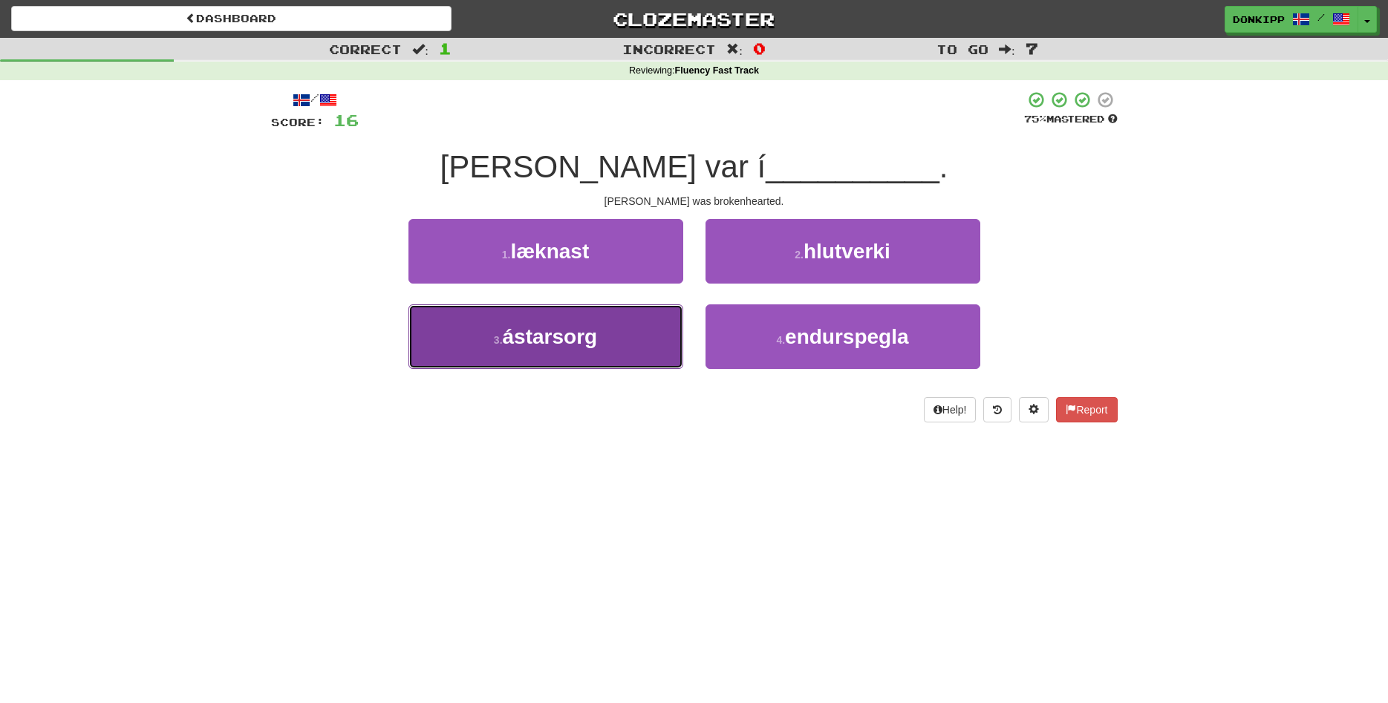
click at [652, 338] on button "3 . ástarsorg" at bounding box center [545, 336] width 275 height 65
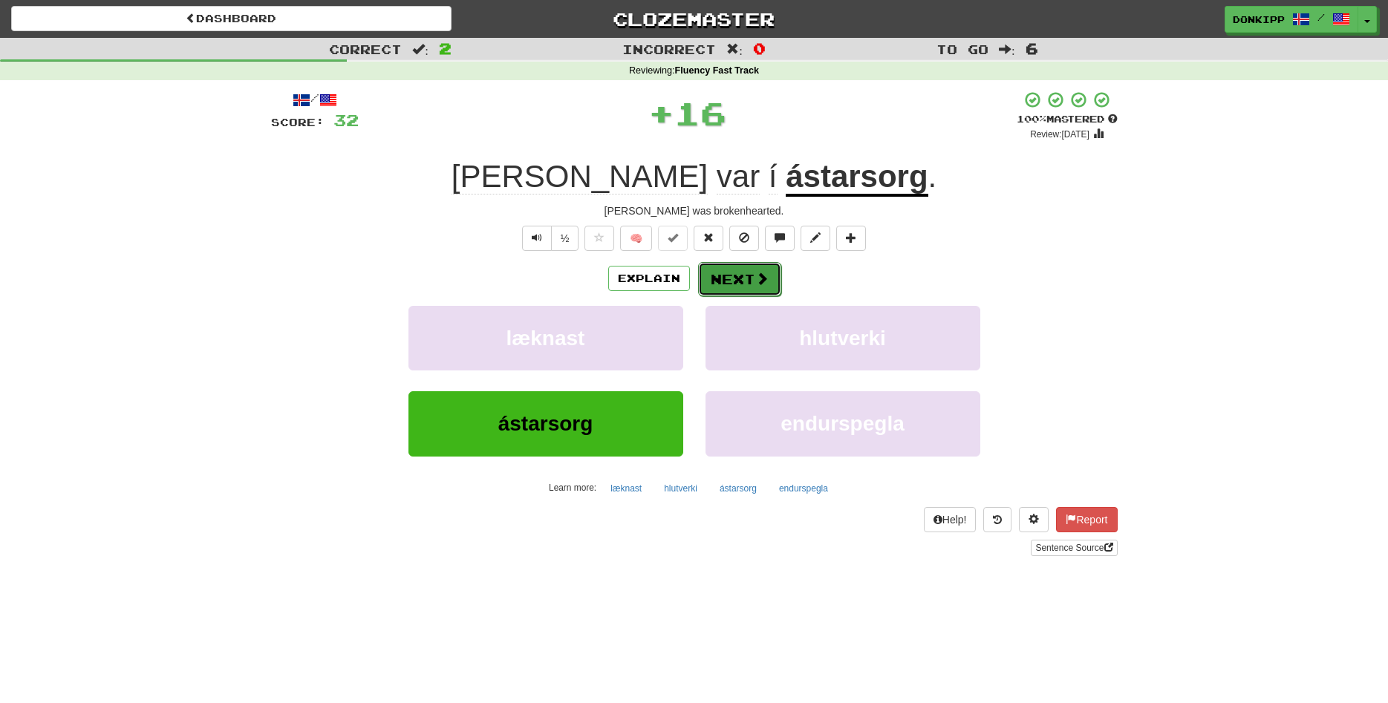
click at [739, 285] on button "Next" at bounding box center [739, 279] width 83 height 34
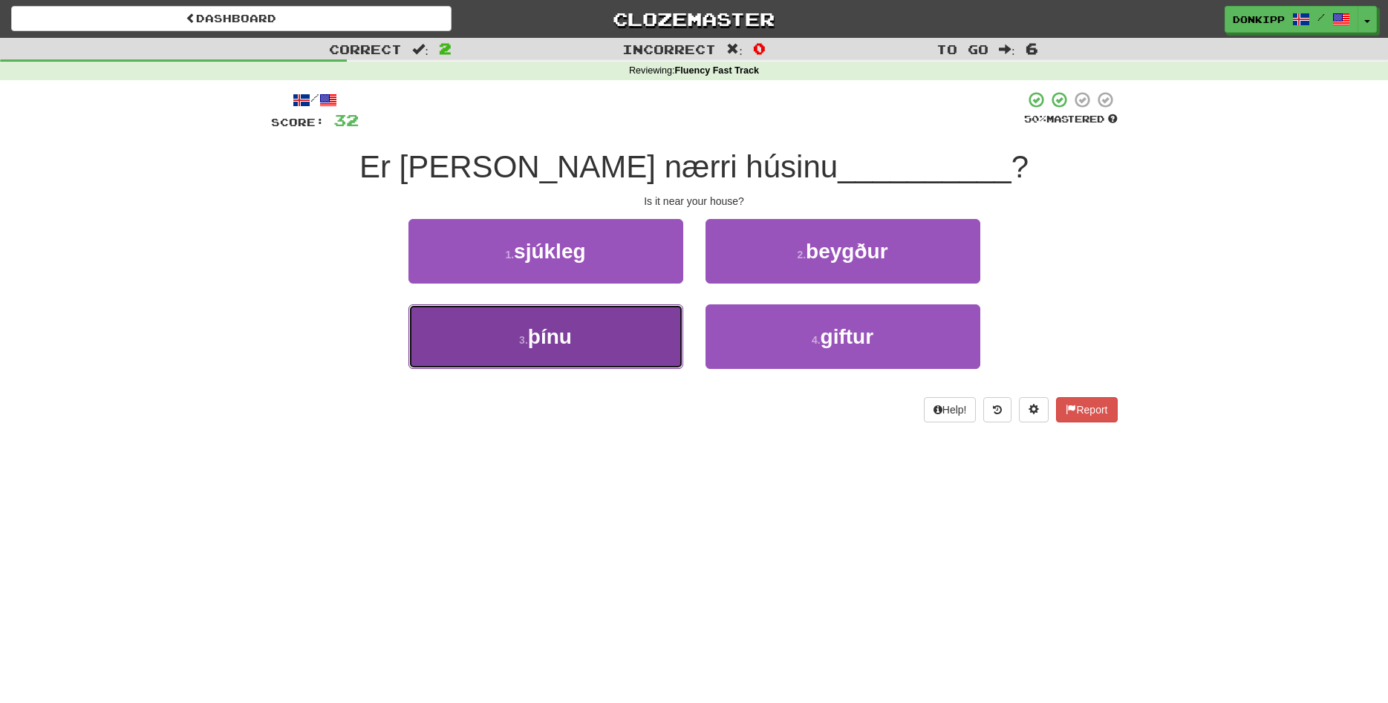
click at [638, 327] on button "3 . þínu" at bounding box center [545, 336] width 275 height 65
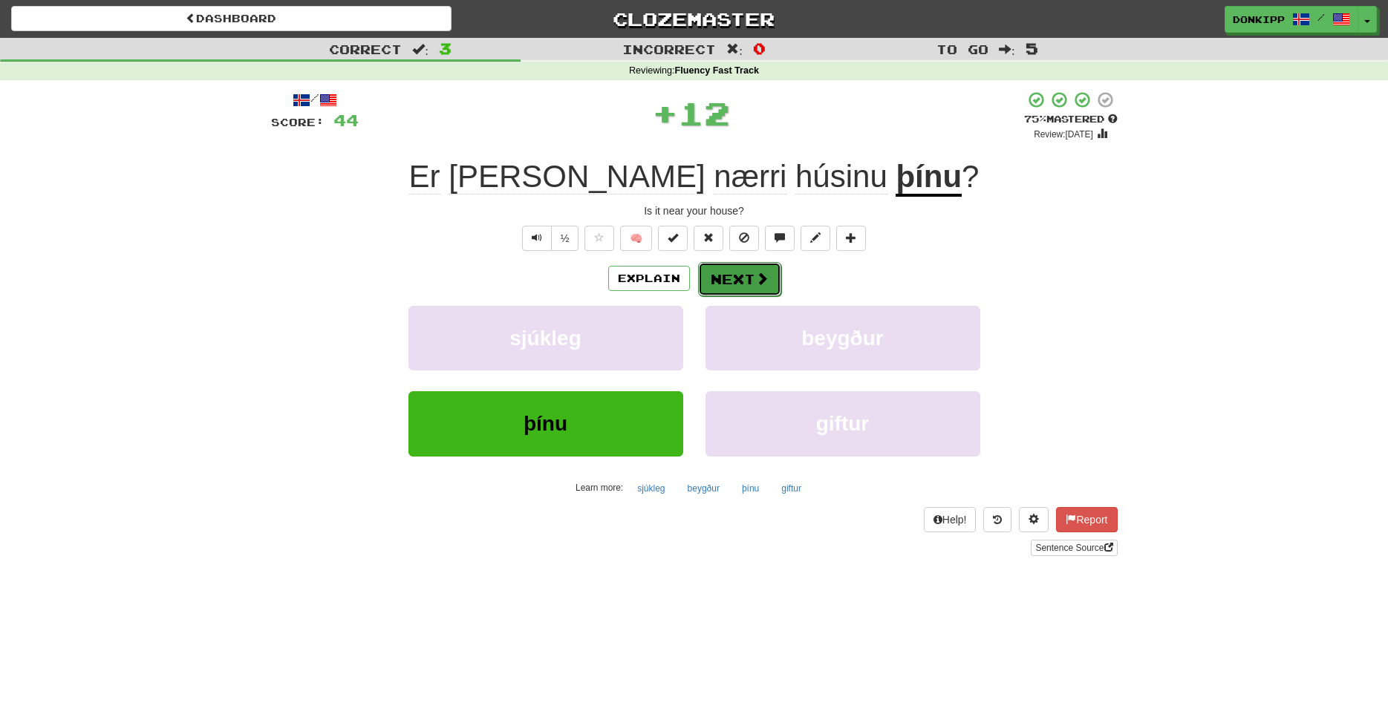
click at [745, 275] on button "Next" at bounding box center [739, 279] width 83 height 34
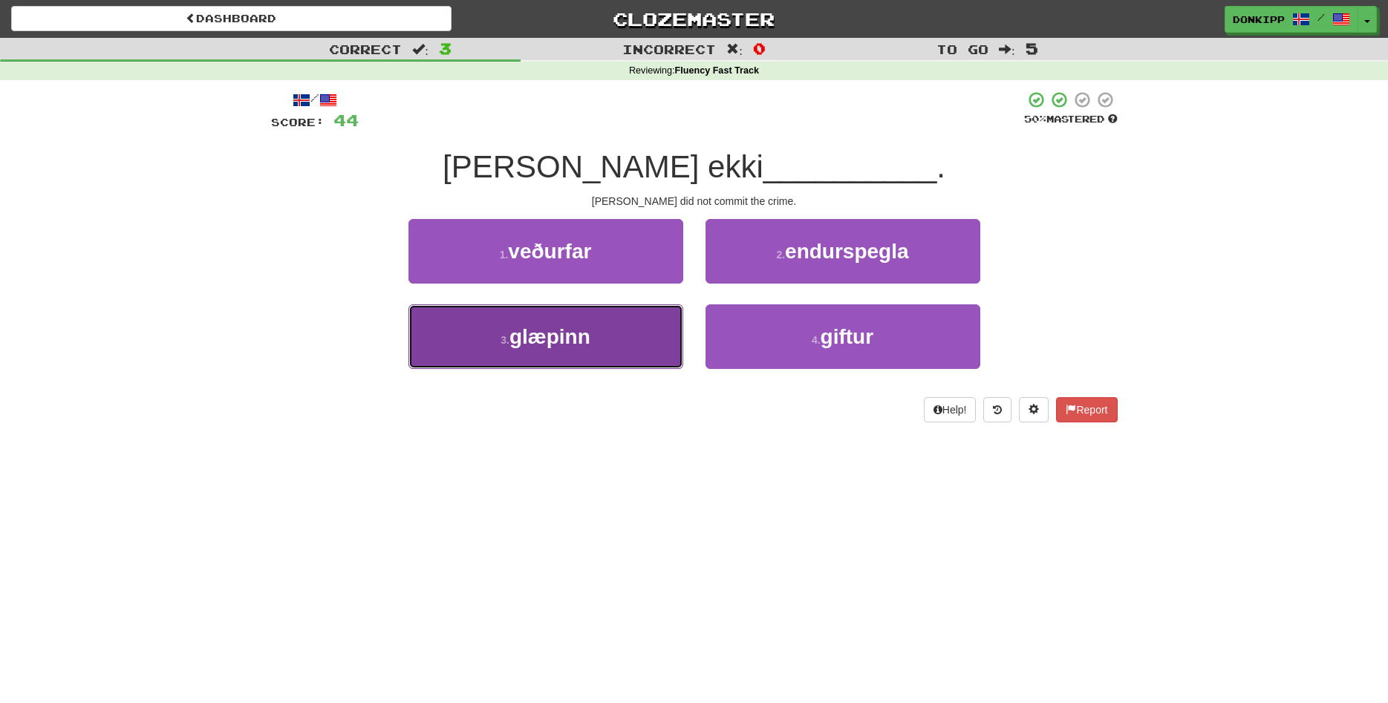
click at [632, 322] on button "3 . glæpinn" at bounding box center [545, 336] width 275 height 65
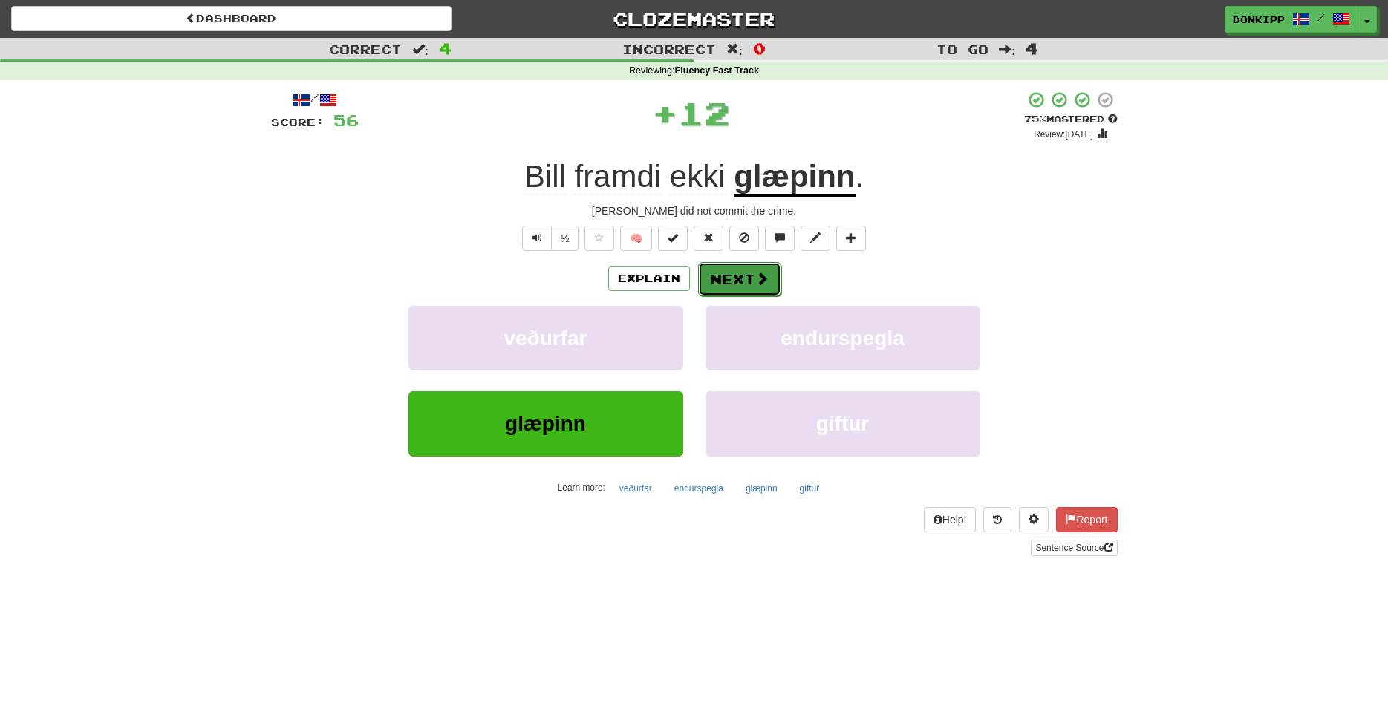
click at [756, 269] on button "Next" at bounding box center [739, 279] width 83 height 34
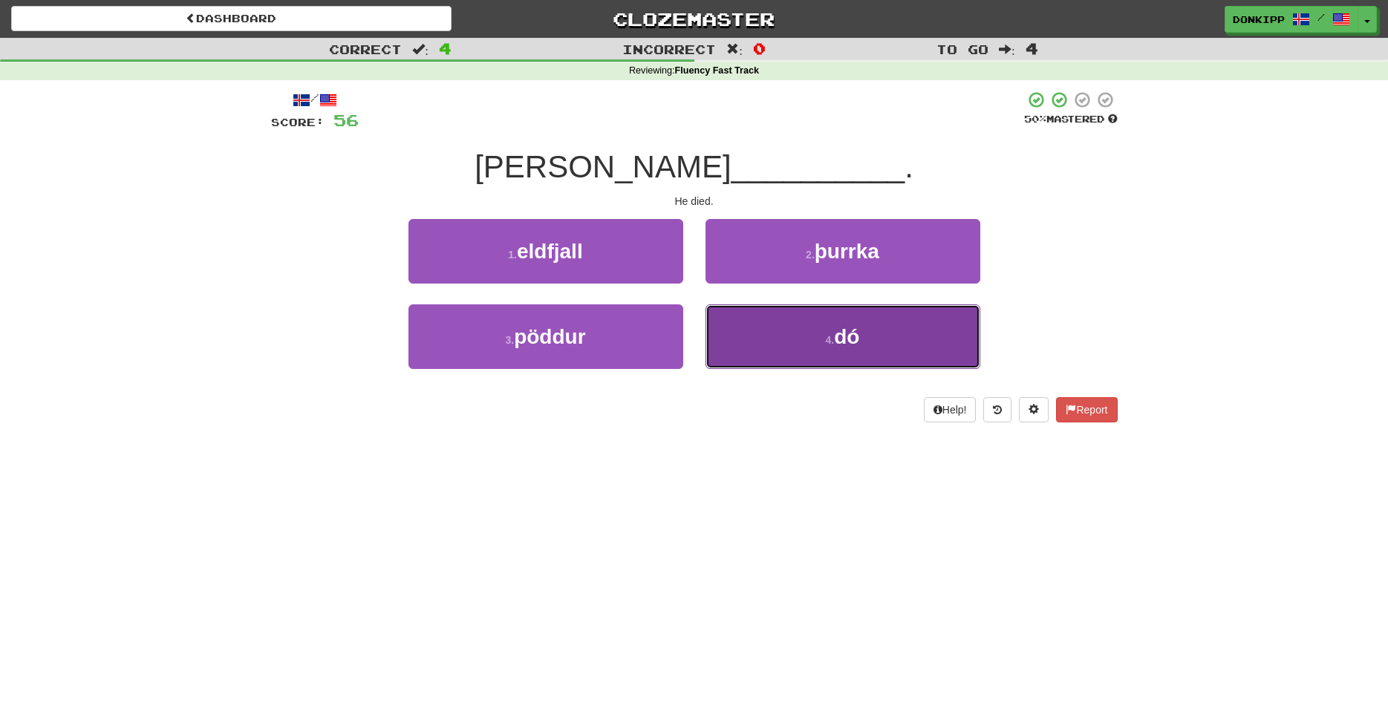
click at [784, 335] on button "4 . dó" at bounding box center [842, 336] width 275 height 65
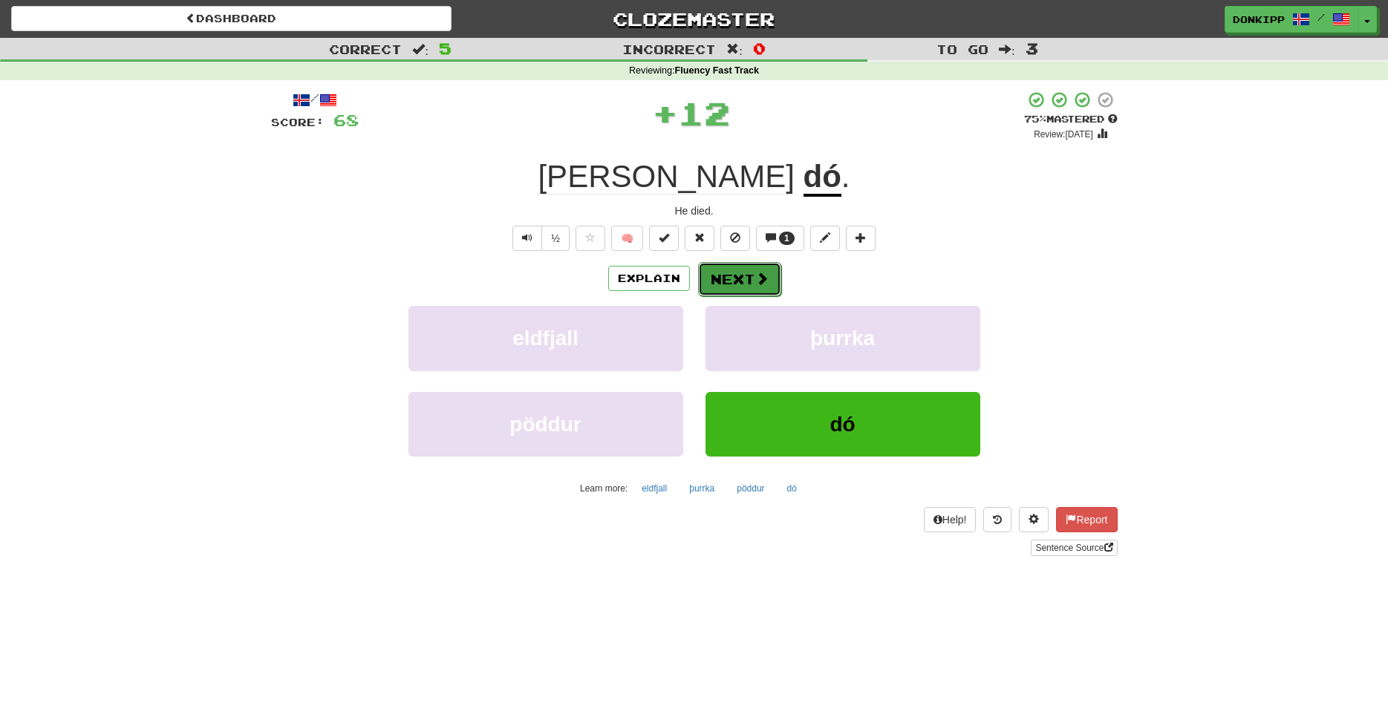
click at [725, 284] on button "Next" at bounding box center [739, 279] width 83 height 34
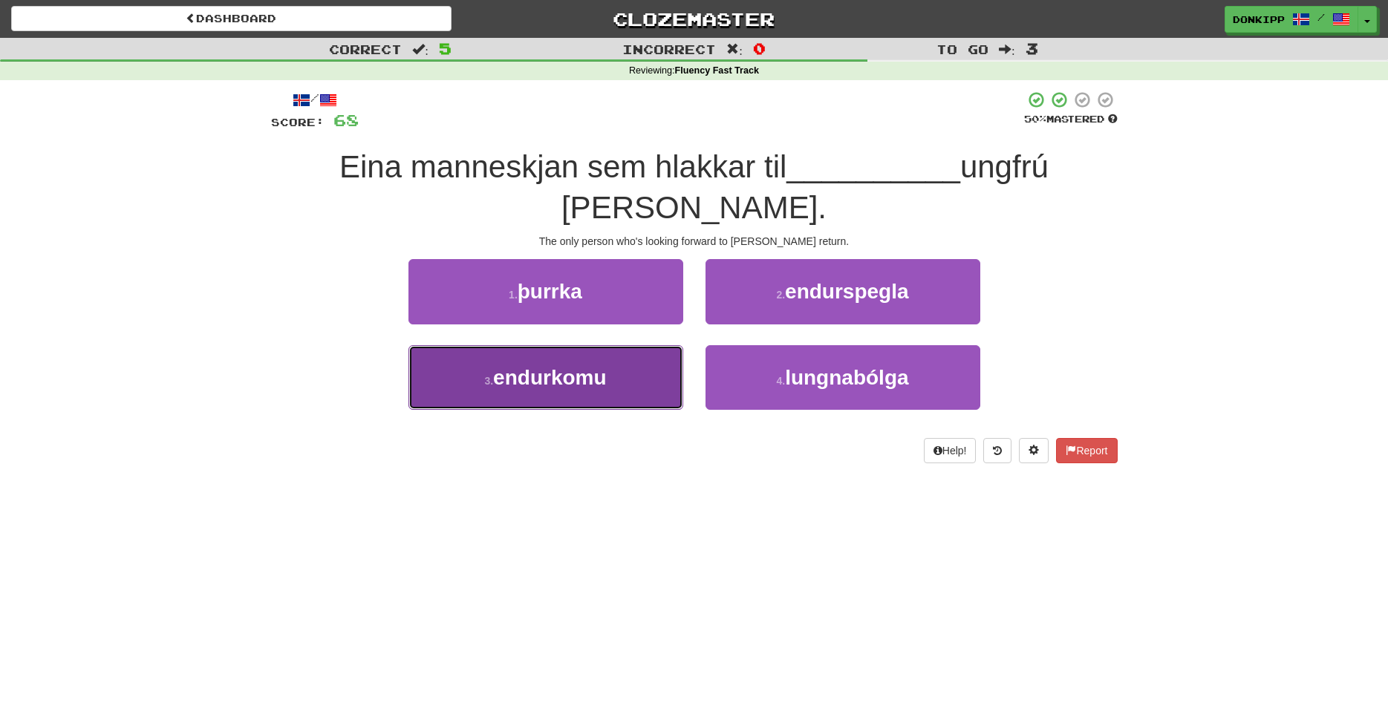
click at [601, 366] on span "endurkomu" at bounding box center [549, 377] width 113 height 23
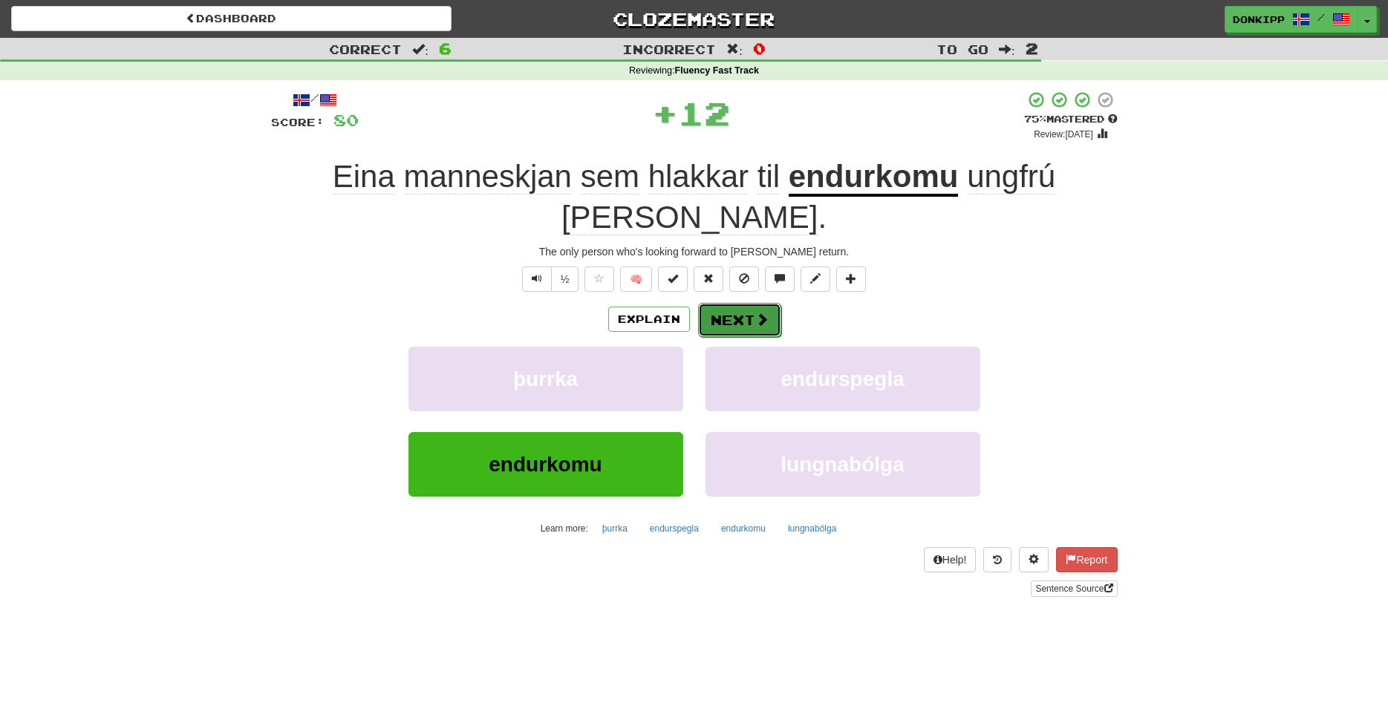
click at [728, 303] on button "Next" at bounding box center [739, 320] width 83 height 34
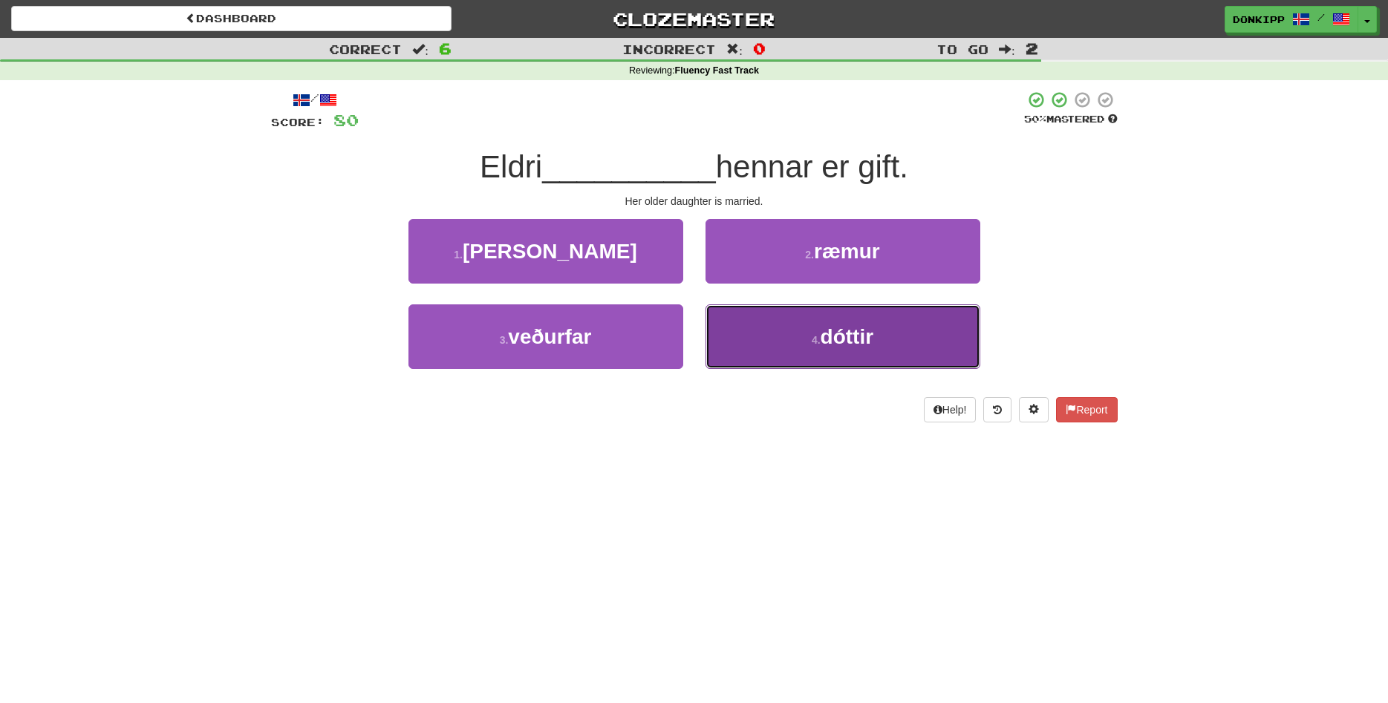
click at [775, 347] on button "4 . dóttir" at bounding box center [842, 336] width 275 height 65
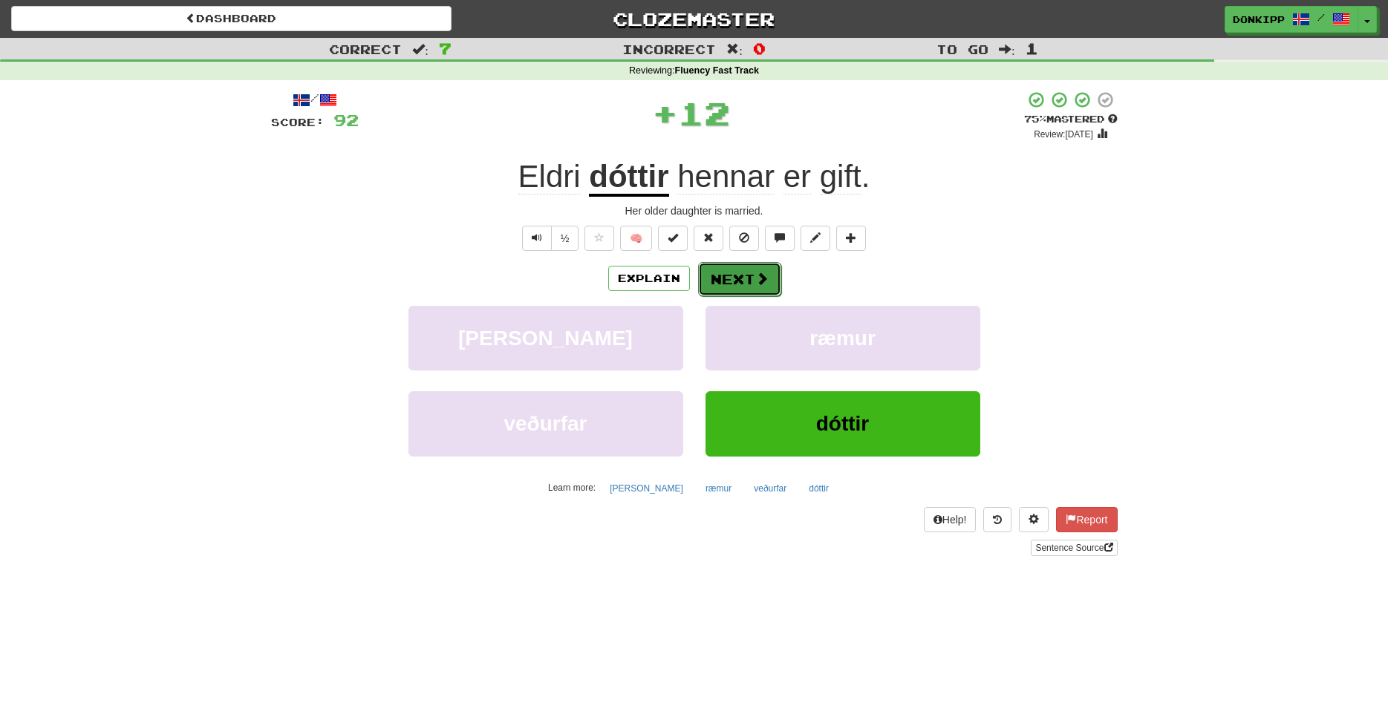
click at [739, 275] on button "Next" at bounding box center [739, 279] width 83 height 34
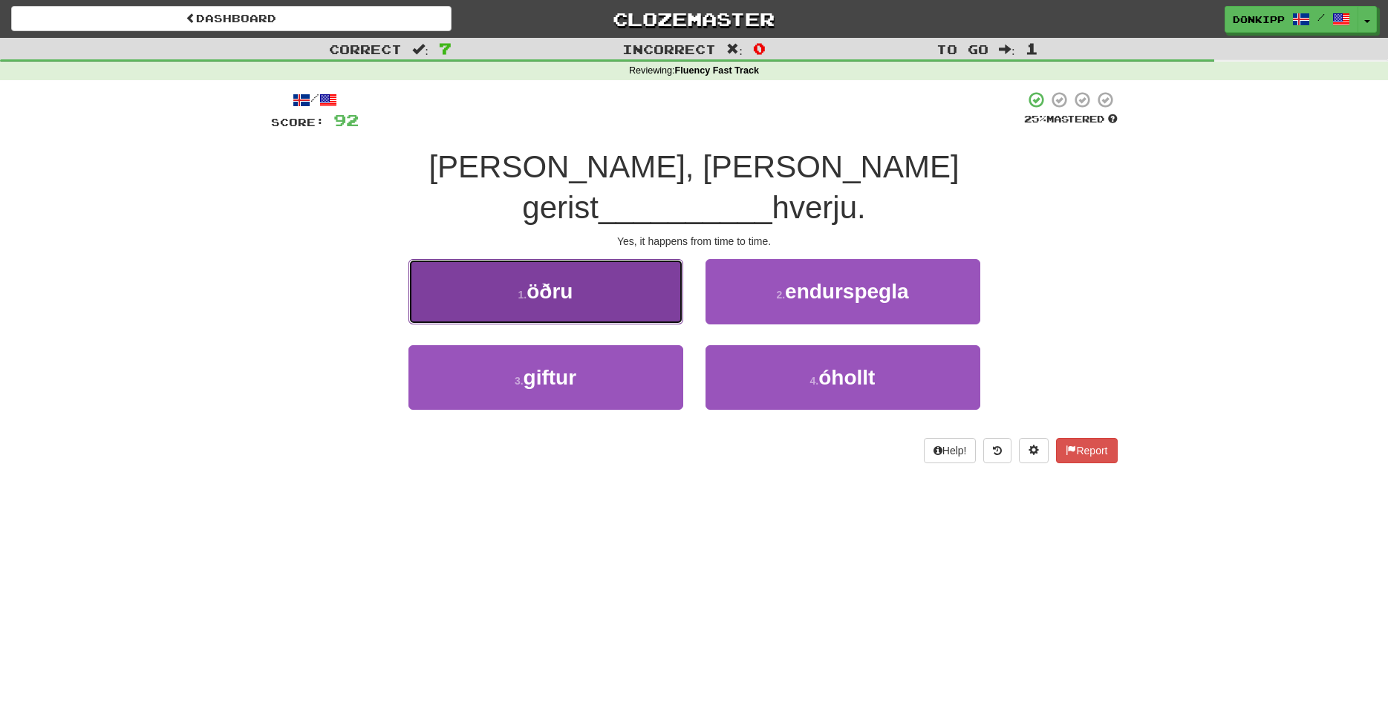
click at [643, 275] on button "1 . öðru" at bounding box center [545, 291] width 275 height 65
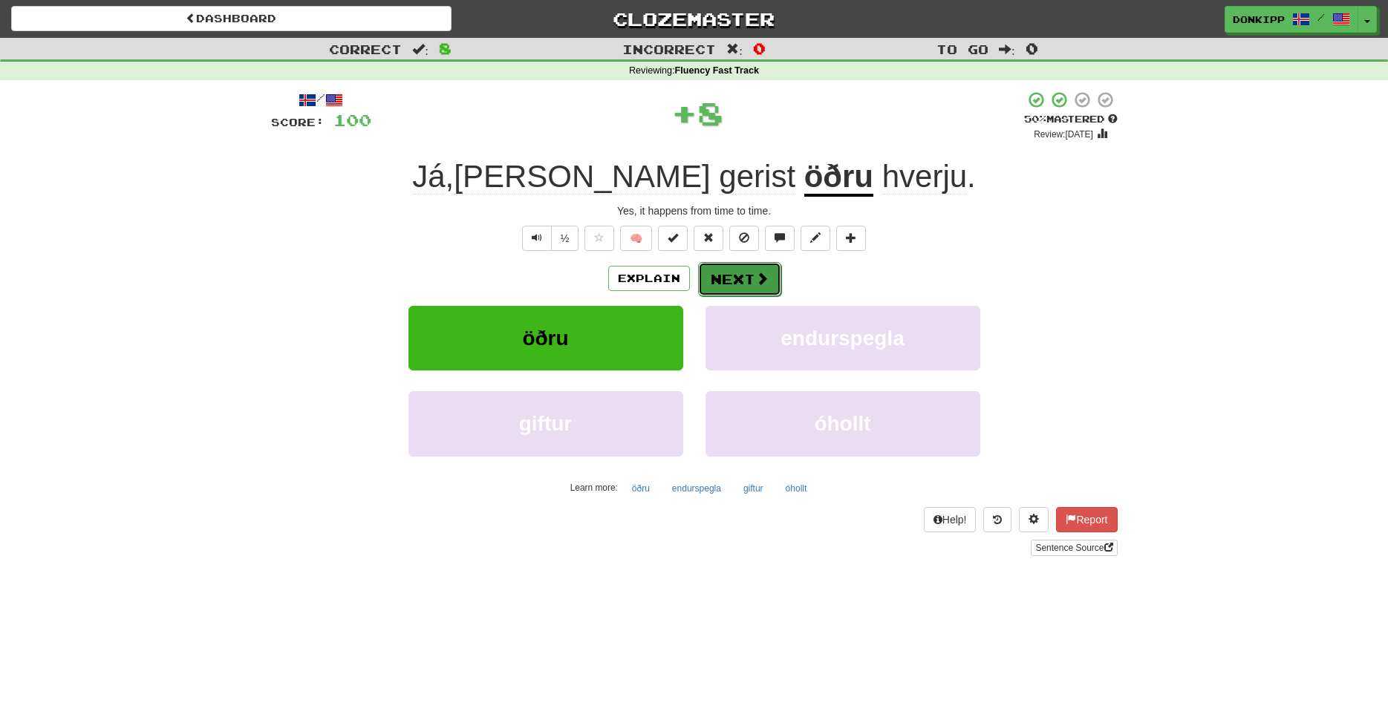
click at [738, 286] on button "Next" at bounding box center [739, 279] width 83 height 34
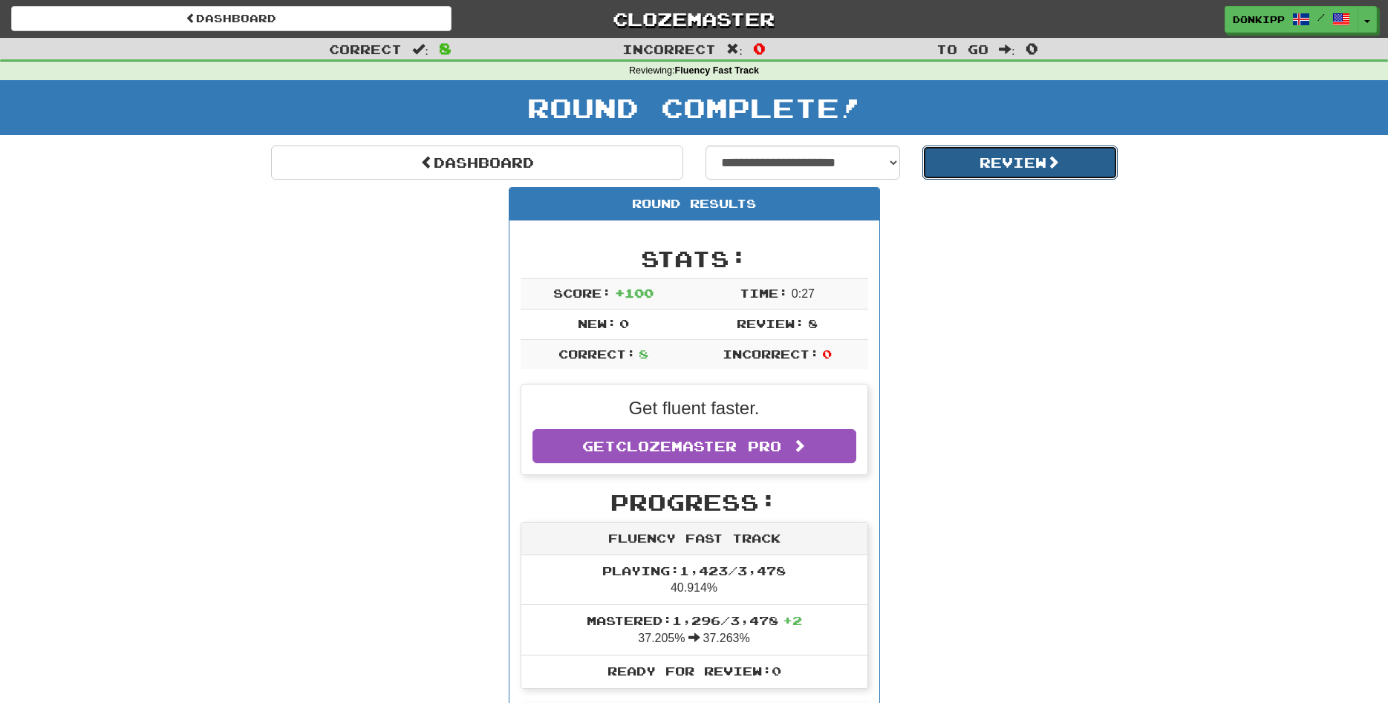
click at [1023, 163] on button "Review" at bounding box center [1019, 163] width 195 height 34
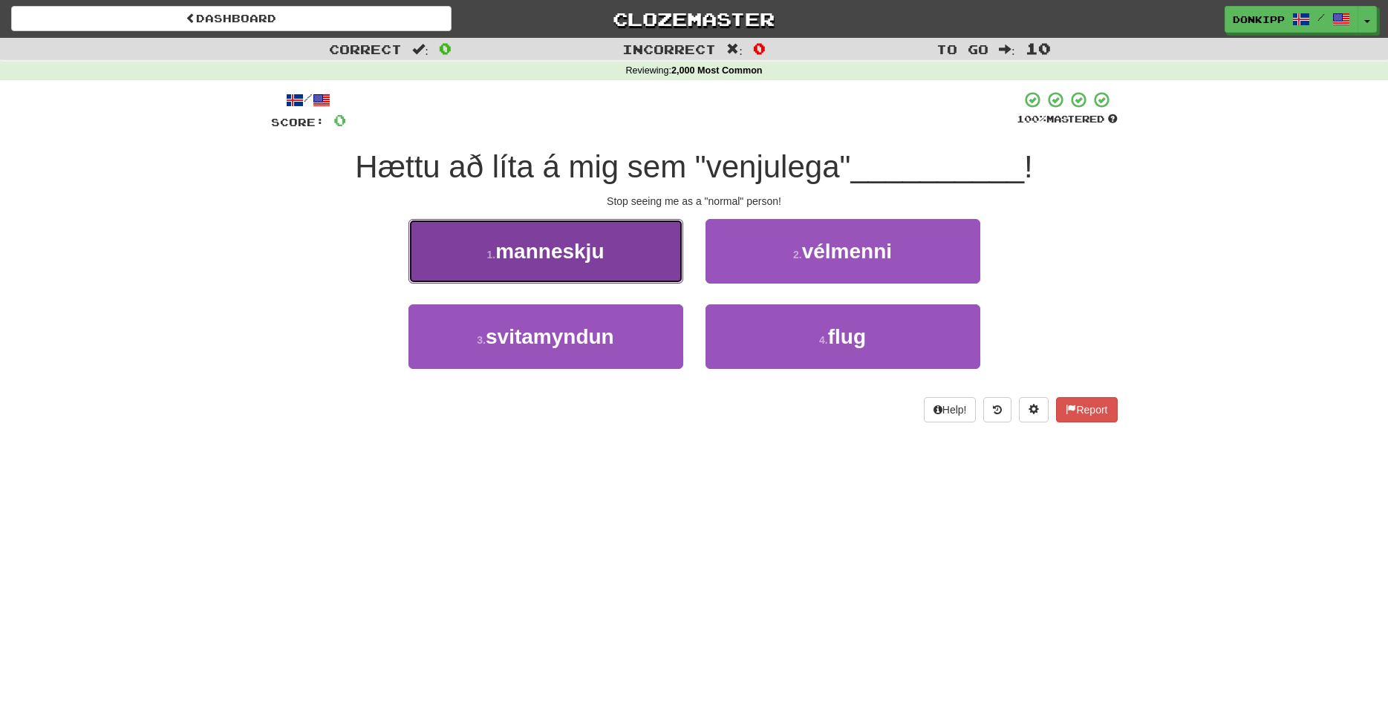
click at [611, 250] on button "1 . manneskju" at bounding box center [545, 251] width 275 height 65
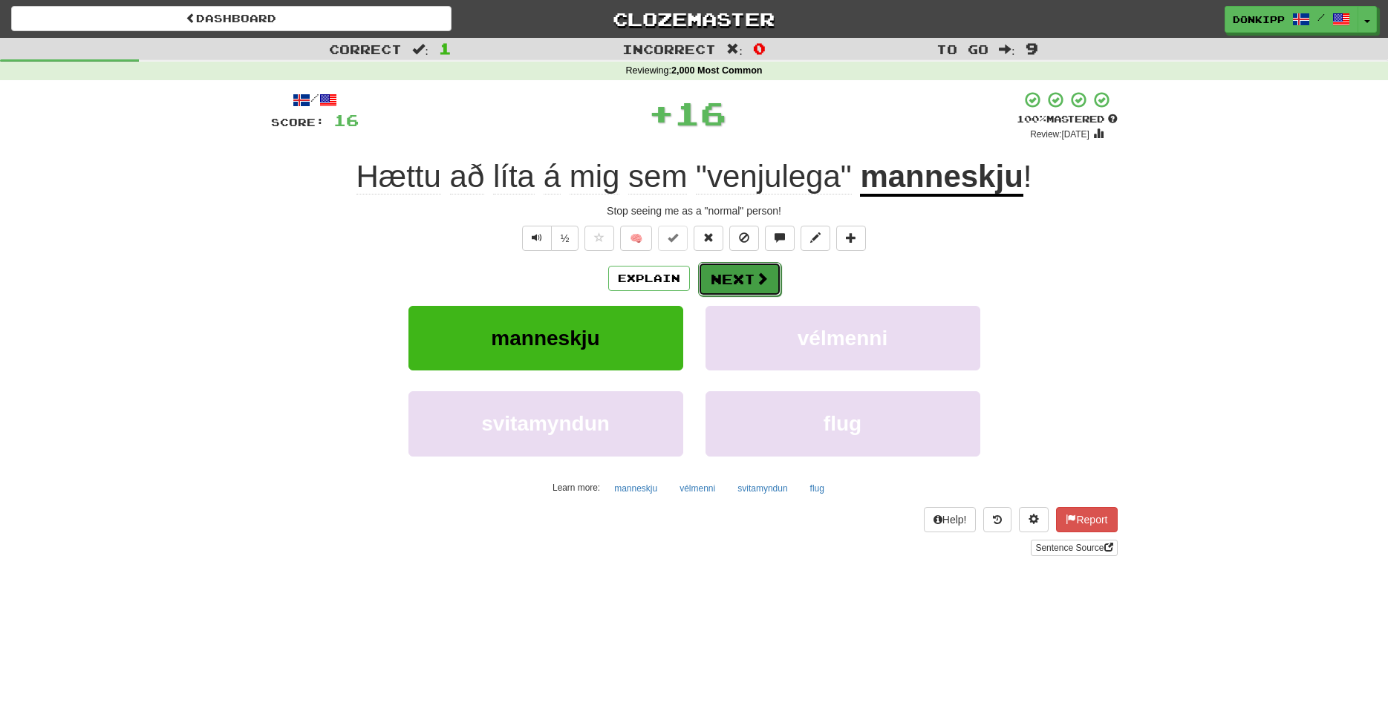
click at [726, 271] on button "Next" at bounding box center [739, 279] width 83 height 34
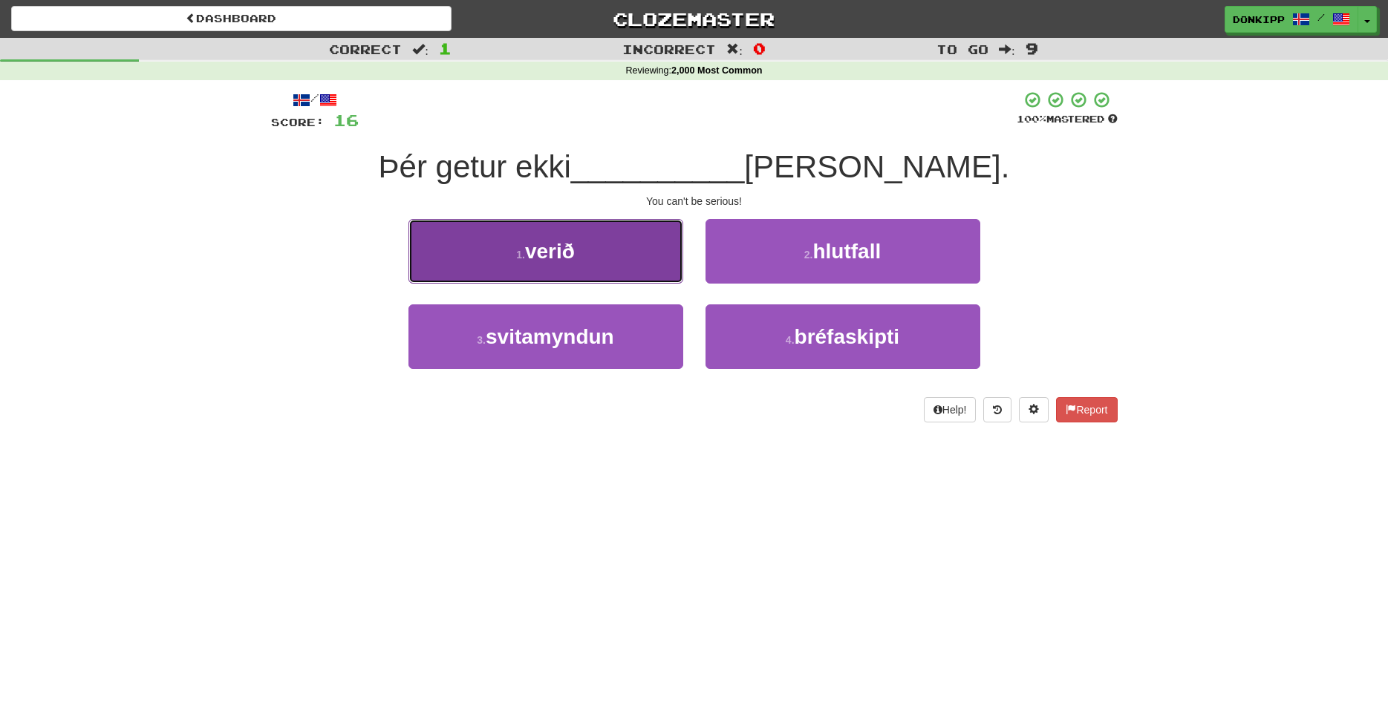
click at [637, 261] on button "1 . verið" at bounding box center [545, 251] width 275 height 65
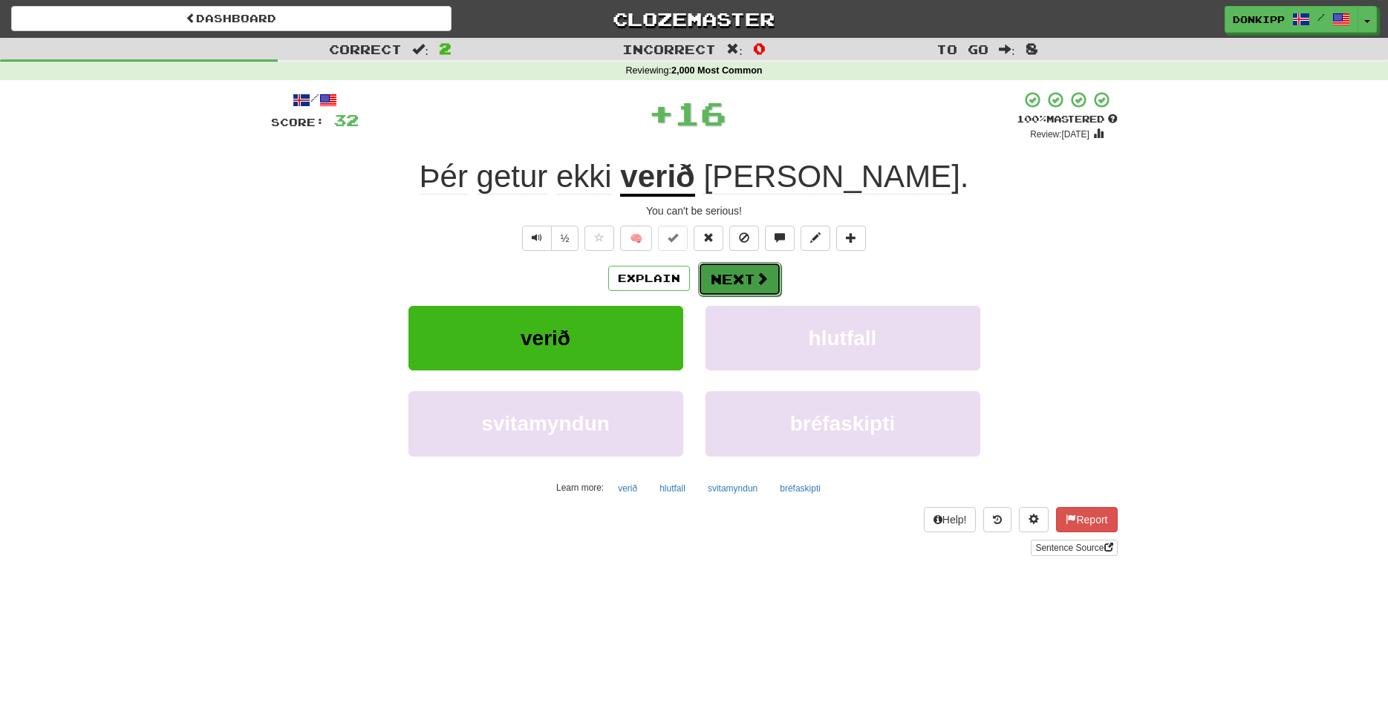
click at [731, 275] on button "Next" at bounding box center [739, 279] width 83 height 34
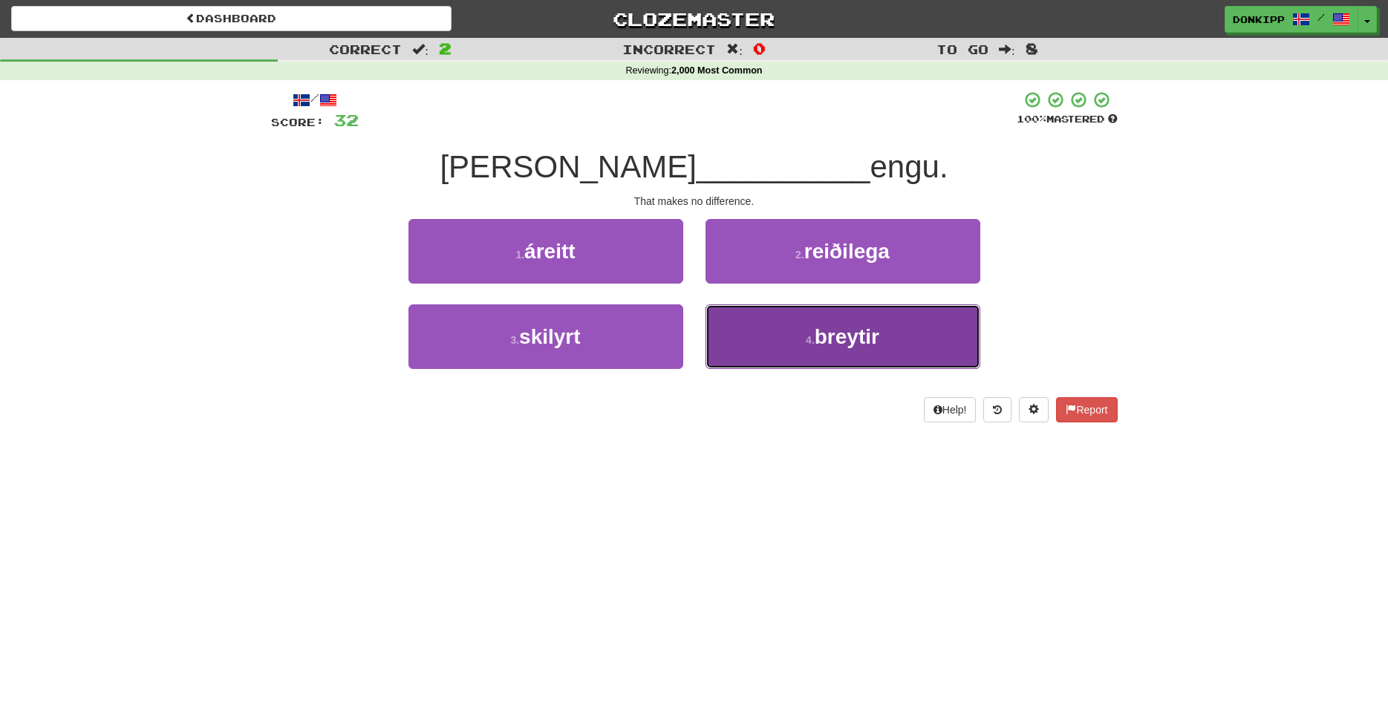
click at [788, 349] on button "4 . breytir" at bounding box center [842, 336] width 275 height 65
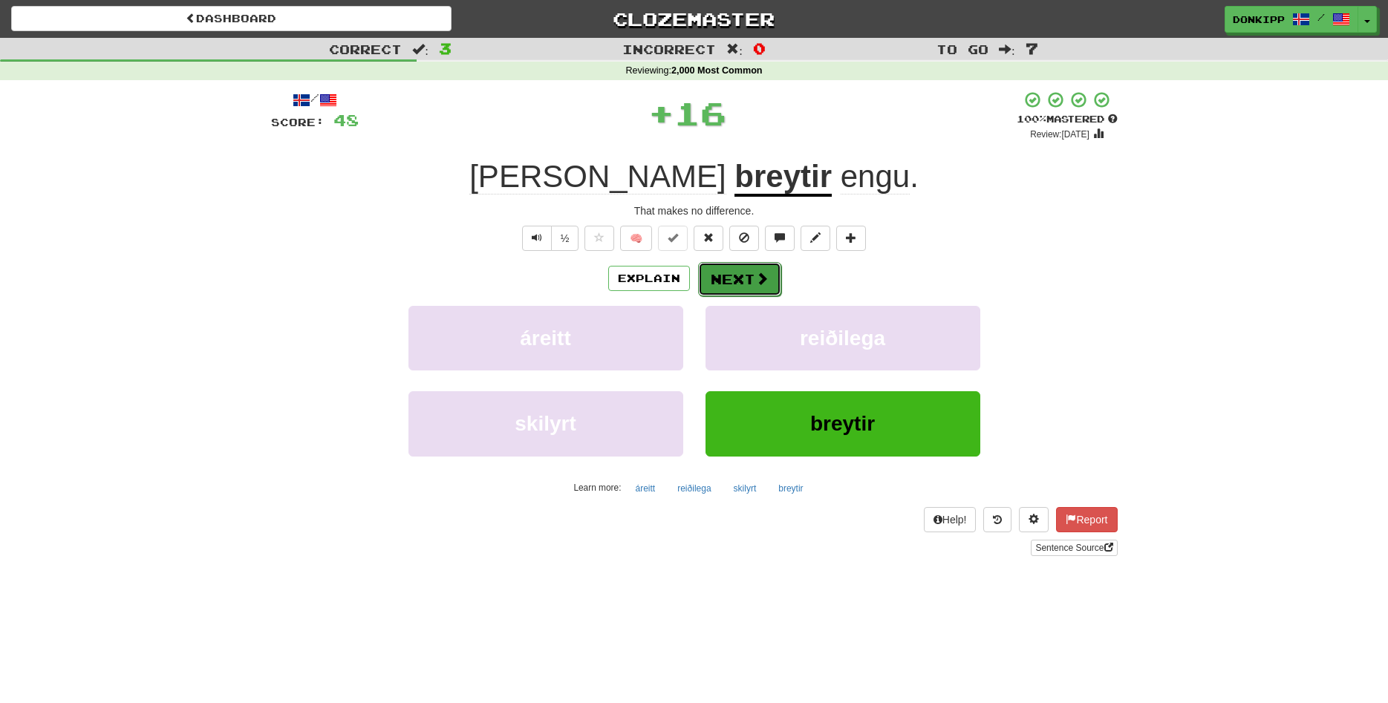
click at [739, 277] on button "Next" at bounding box center [739, 279] width 83 height 34
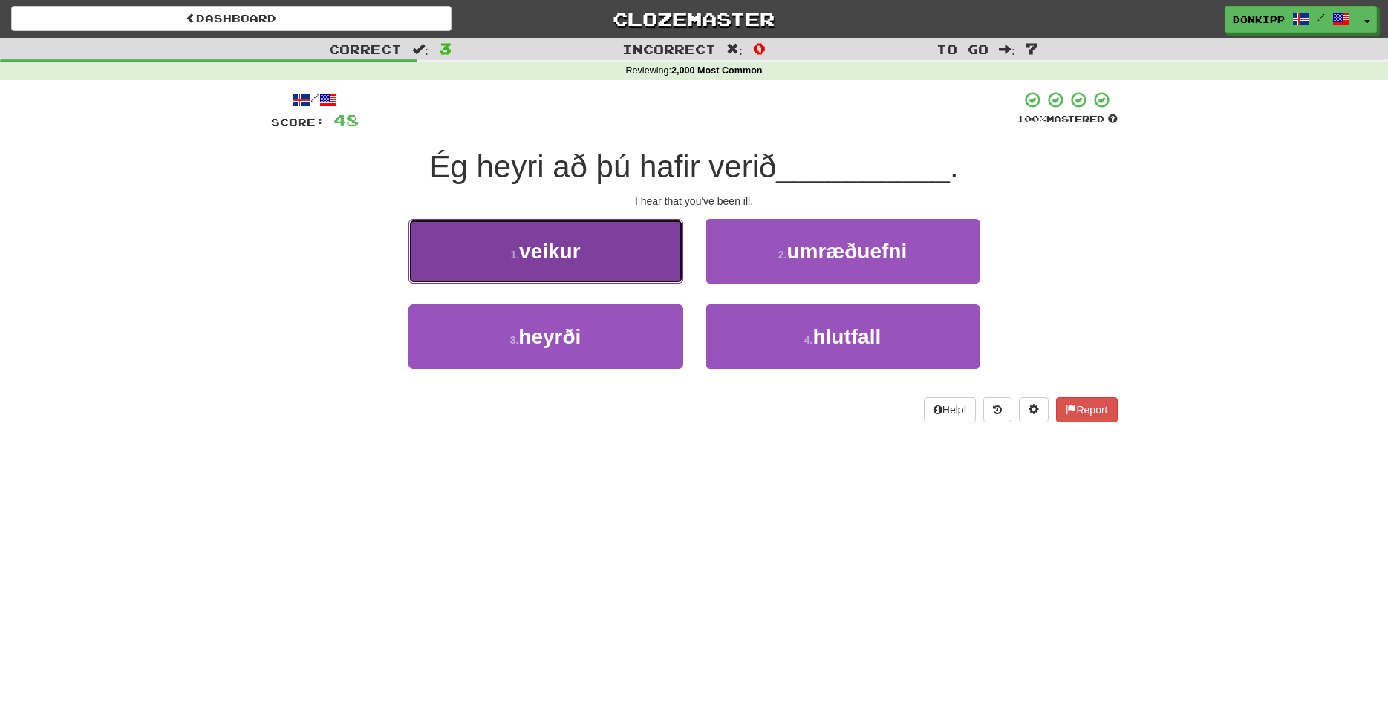
click at [653, 262] on button "1 . veikur" at bounding box center [545, 251] width 275 height 65
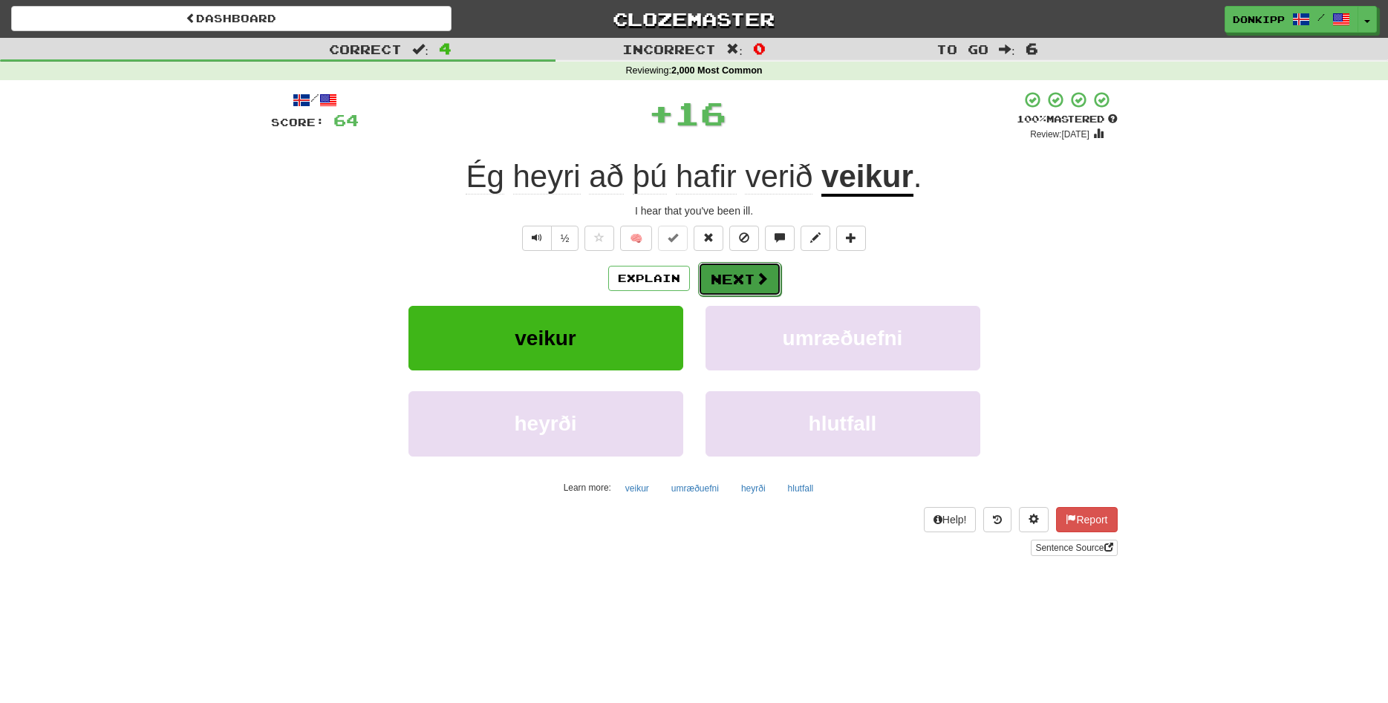
click at [738, 279] on button "Next" at bounding box center [739, 279] width 83 height 34
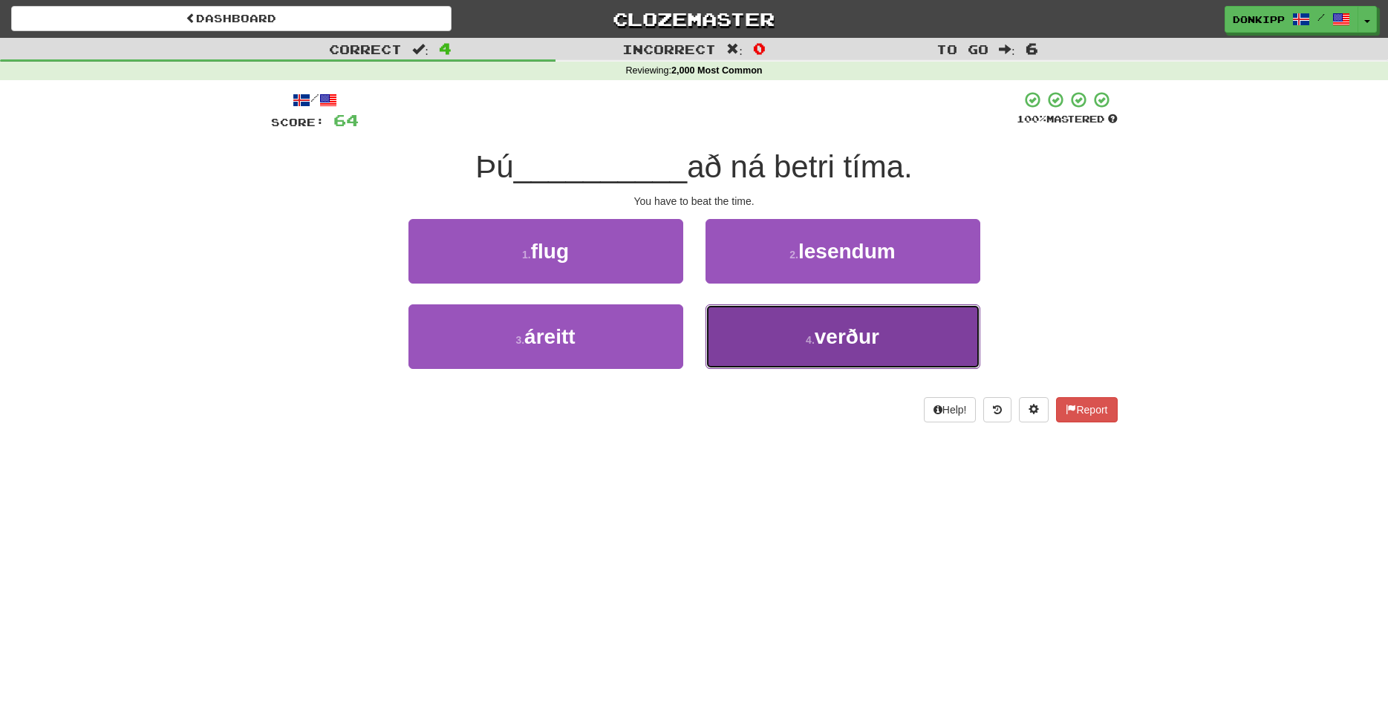
click at [831, 344] on span "verður" at bounding box center [846, 336] width 65 height 23
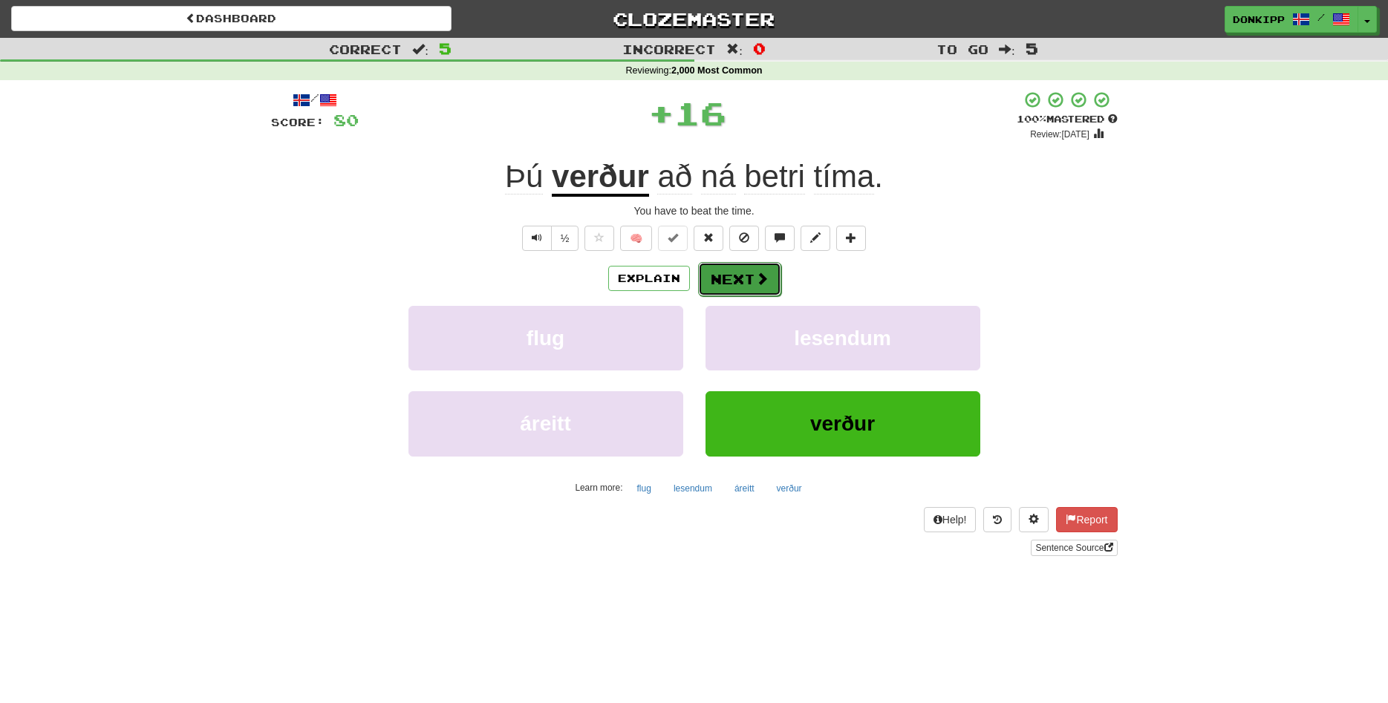
click at [731, 276] on button "Next" at bounding box center [739, 279] width 83 height 34
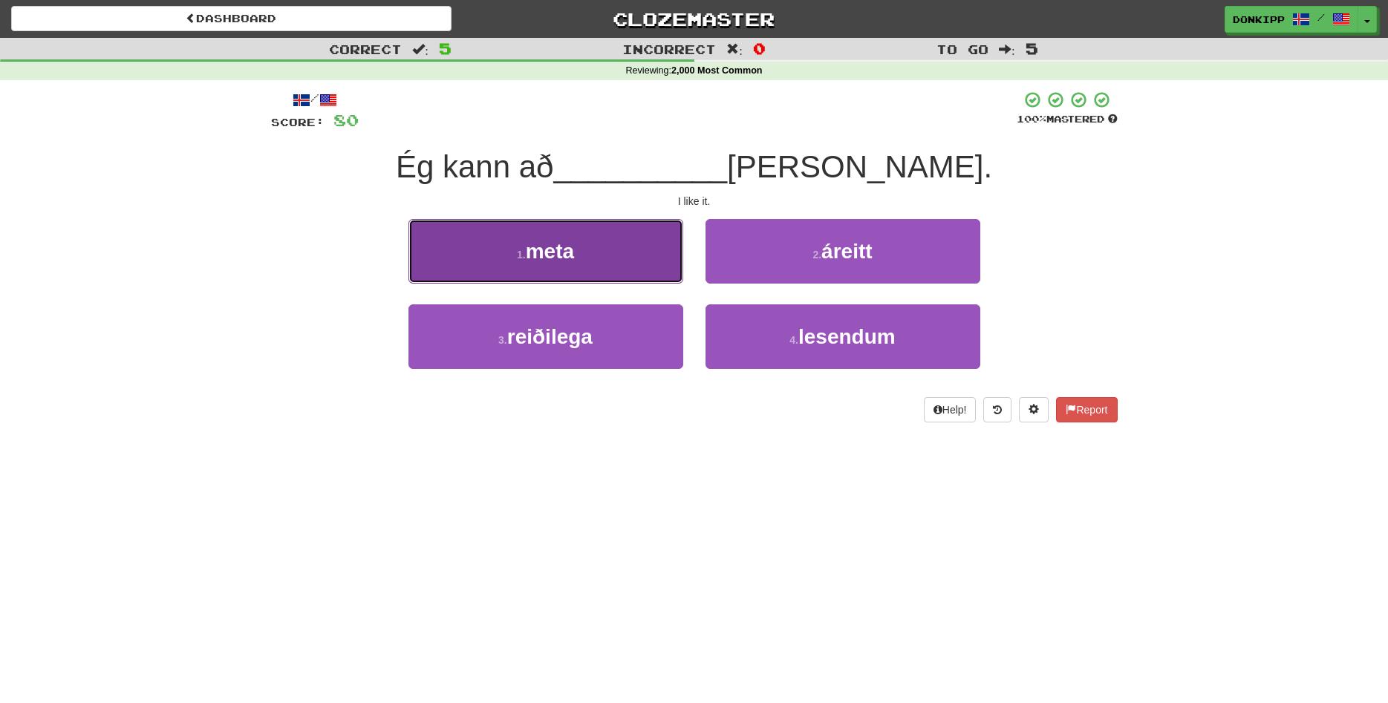
click at [602, 251] on button "1 . meta" at bounding box center [545, 251] width 275 height 65
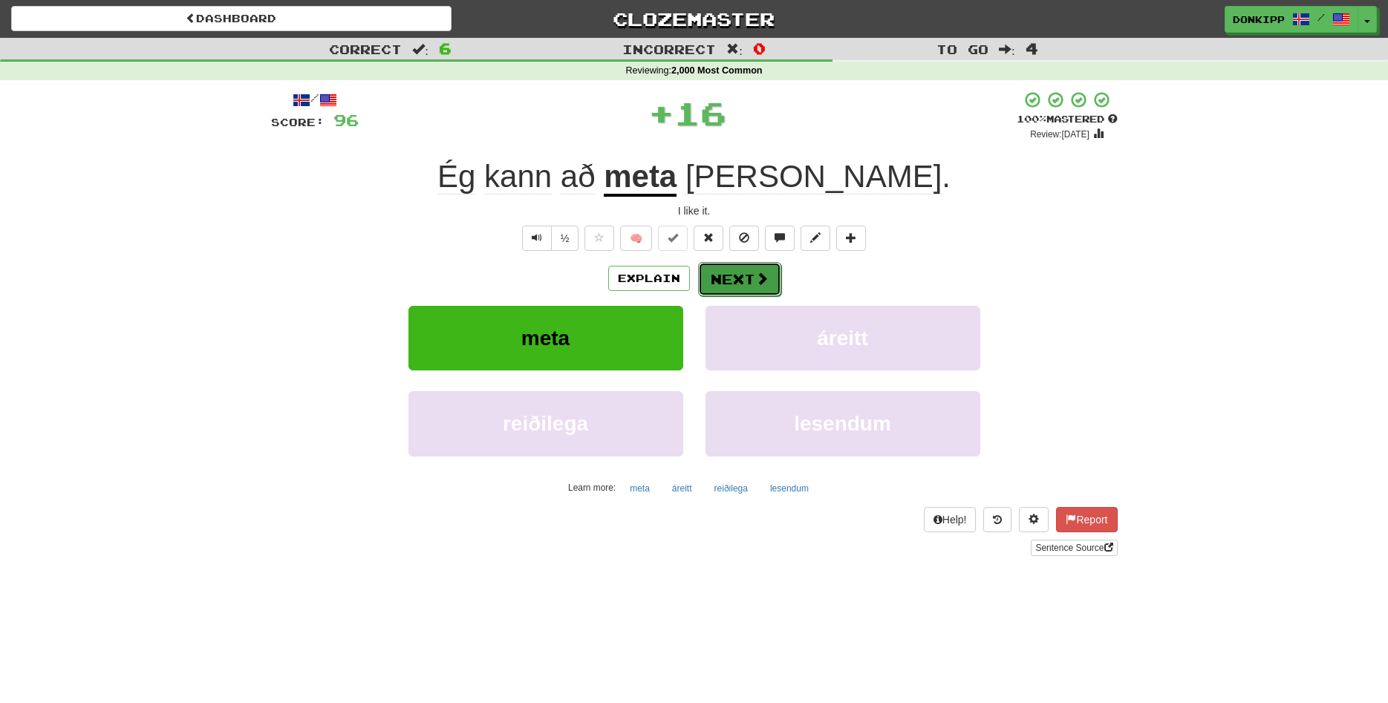
click at [735, 277] on button "Next" at bounding box center [739, 279] width 83 height 34
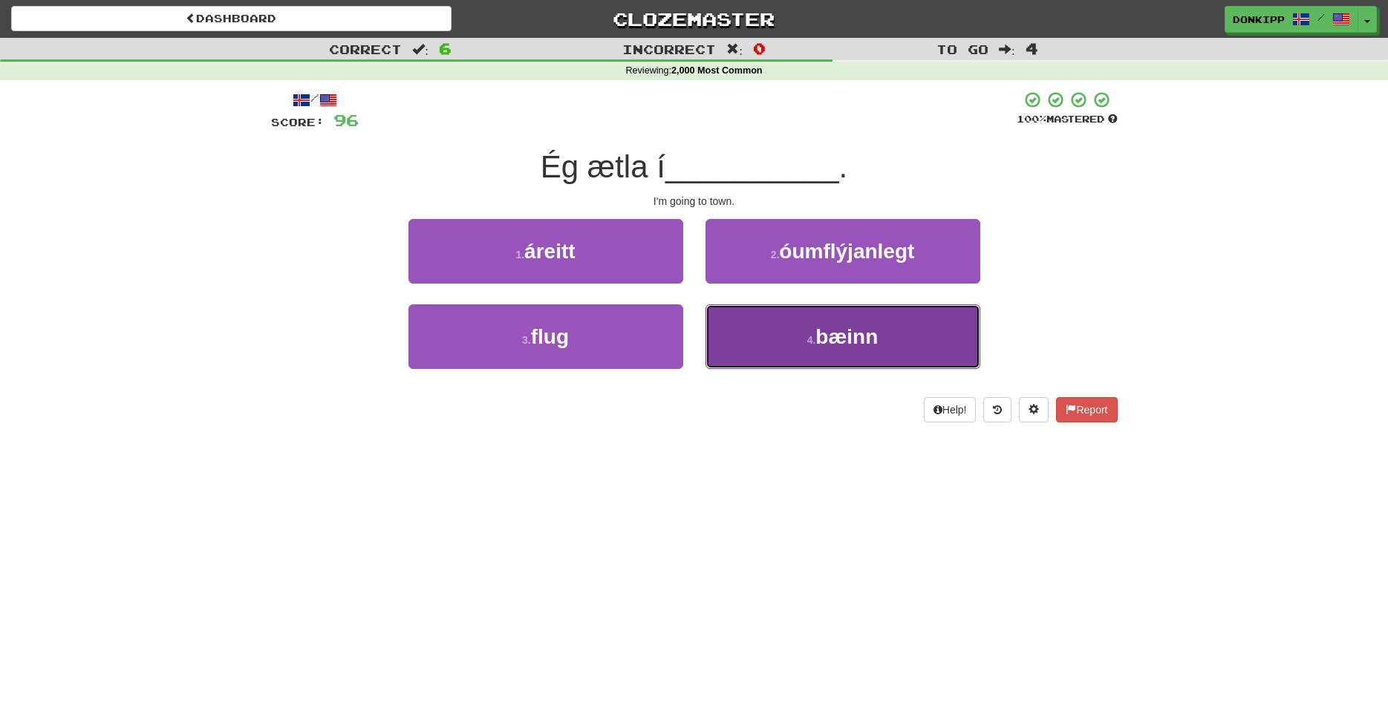
click at [759, 342] on button "4 . bæinn" at bounding box center [842, 336] width 275 height 65
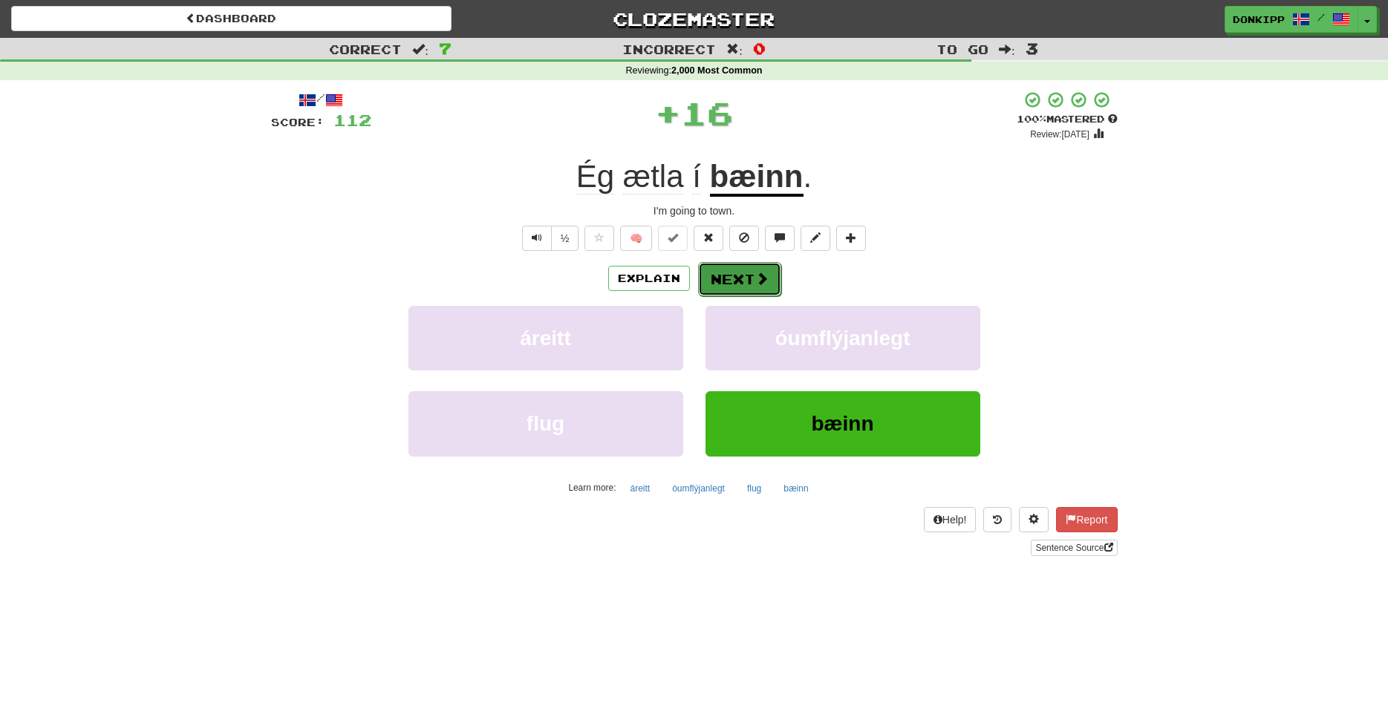
click at [734, 274] on button "Next" at bounding box center [739, 279] width 83 height 34
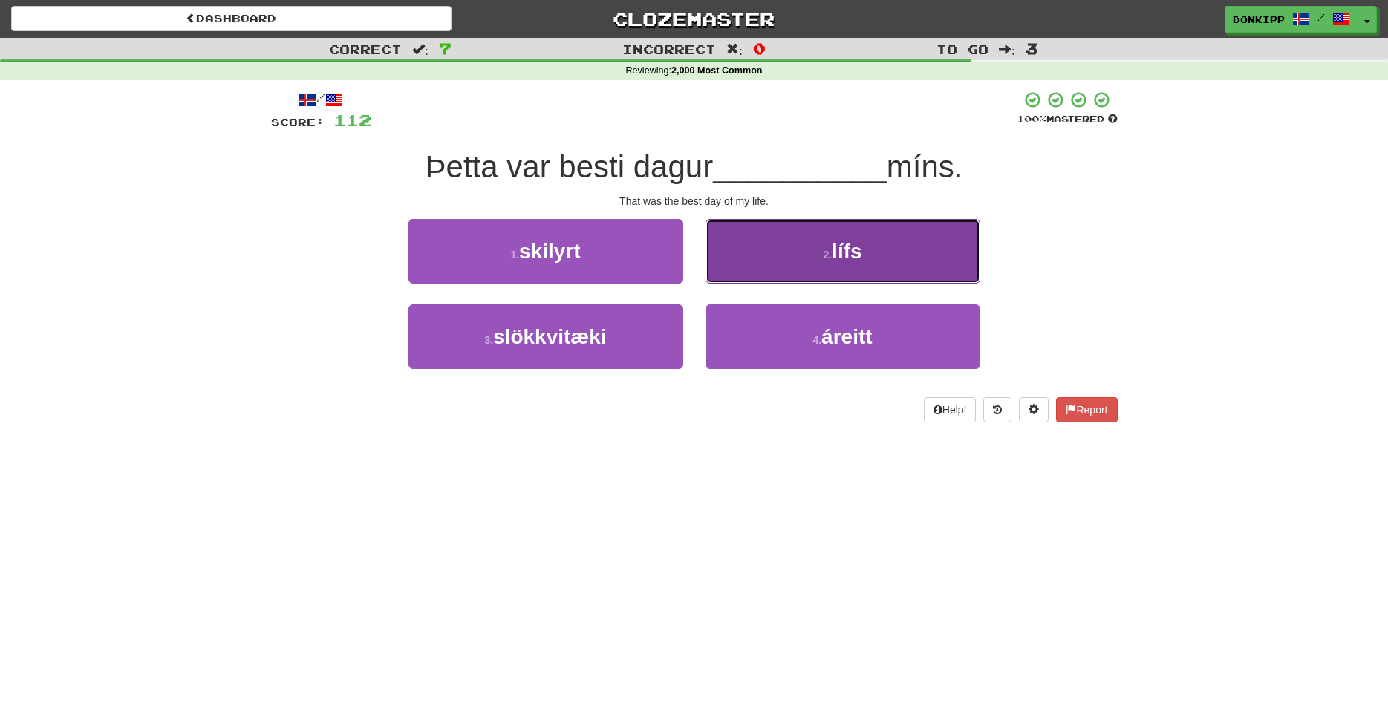
click at [859, 249] on span "lífs" at bounding box center [846, 251] width 30 height 23
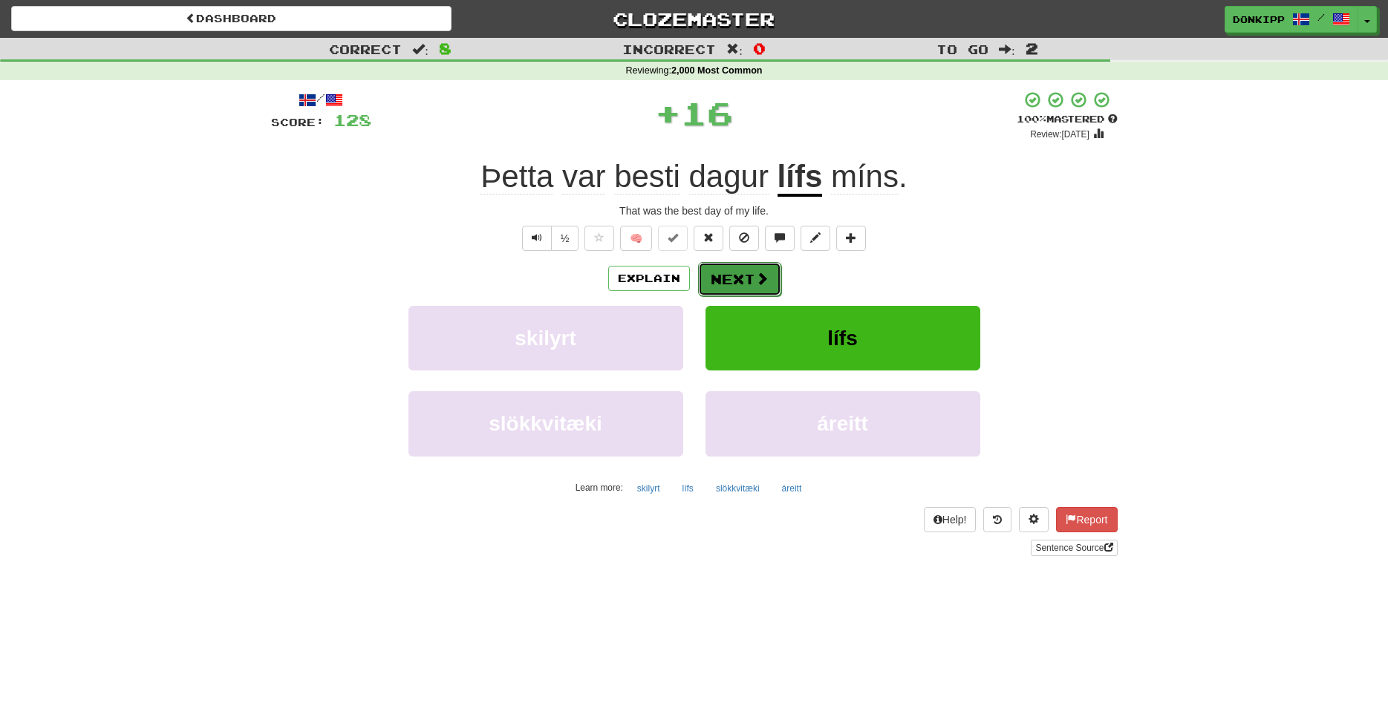
click at [756, 267] on button "Next" at bounding box center [739, 279] width 83 height 34
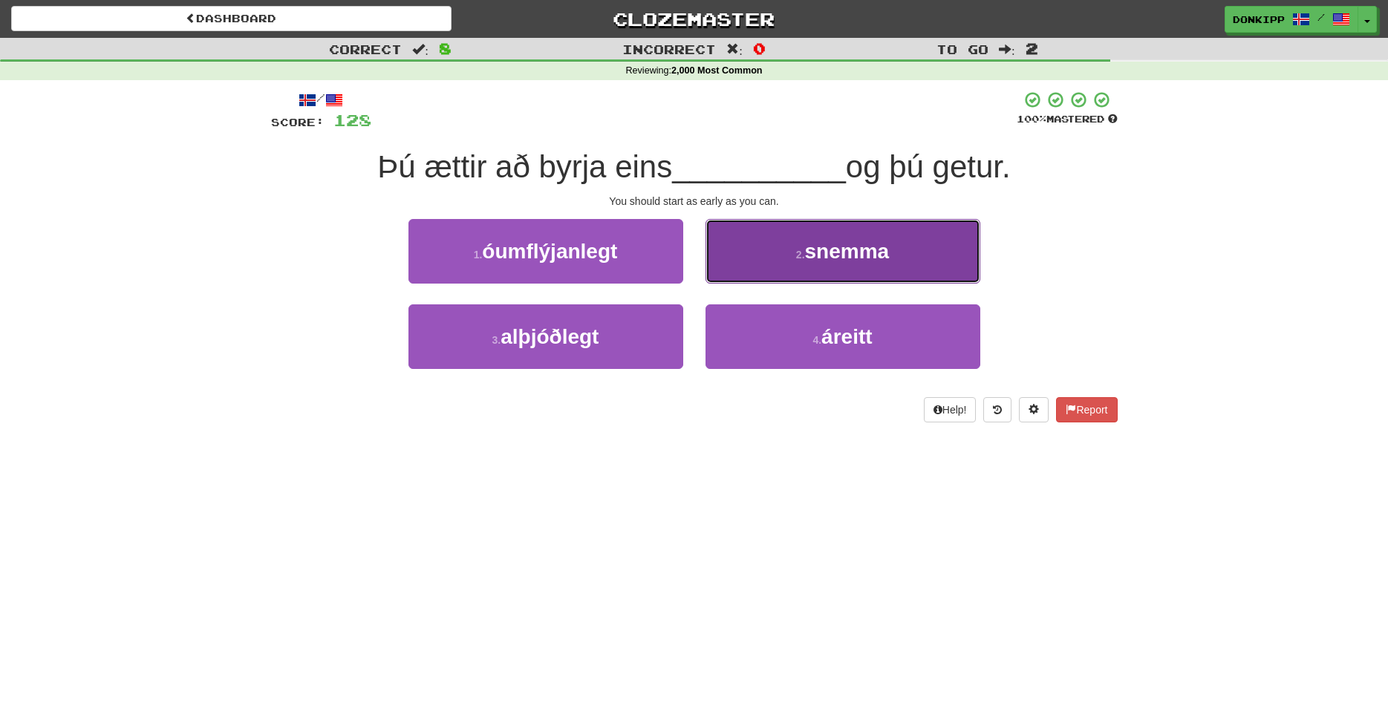
click at [828, 245] on span "snemma" at bounding box center [847, 251] width 85 height 23
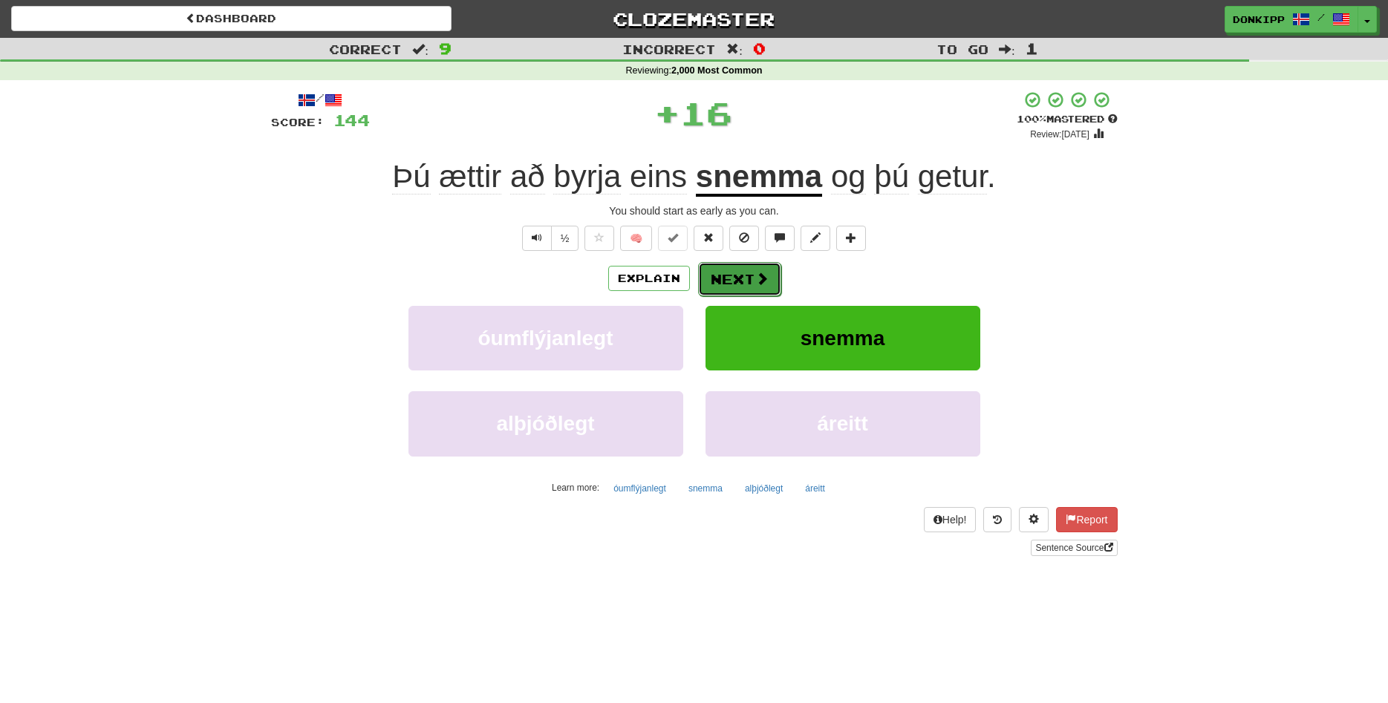
click at [747, 275] on button "Next" at bounding box center [739, 279] width 83 height 34
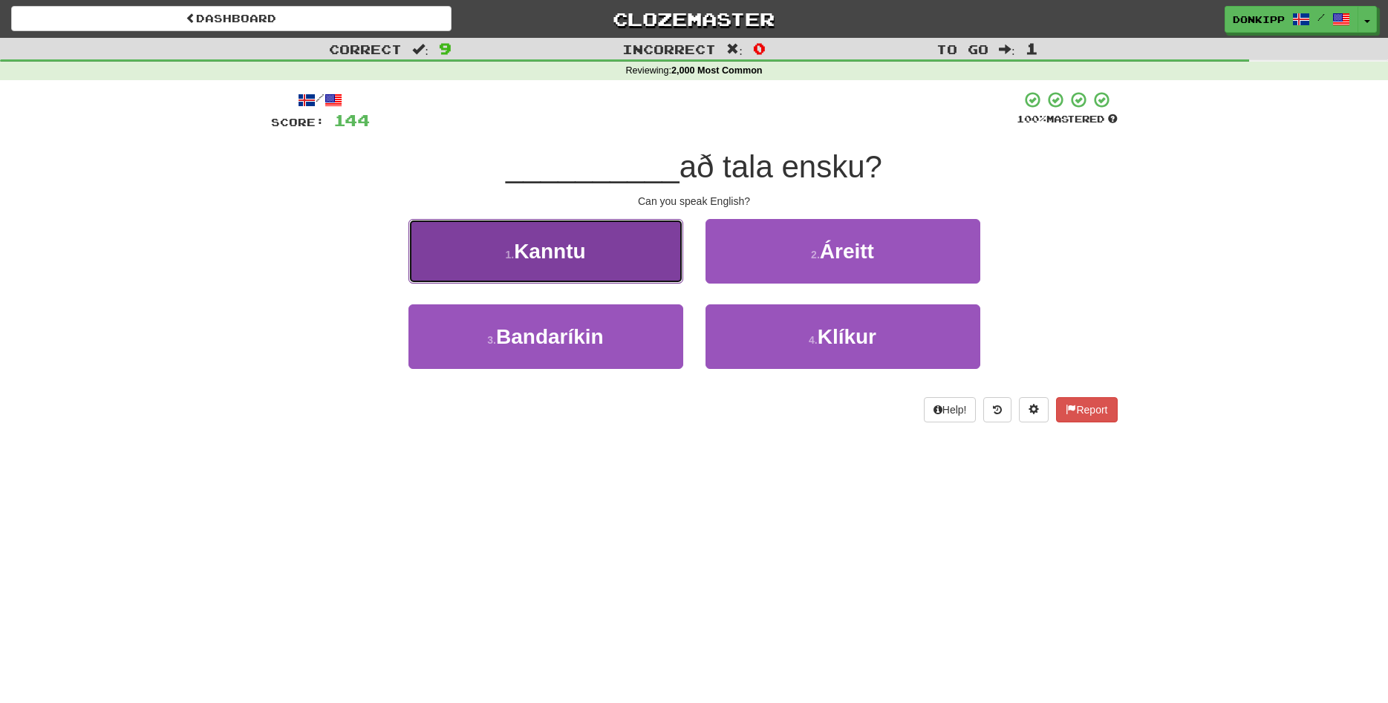
click at [585, 258] on span "Kanntu" at bounding box center [549, 251] width 71 height 23
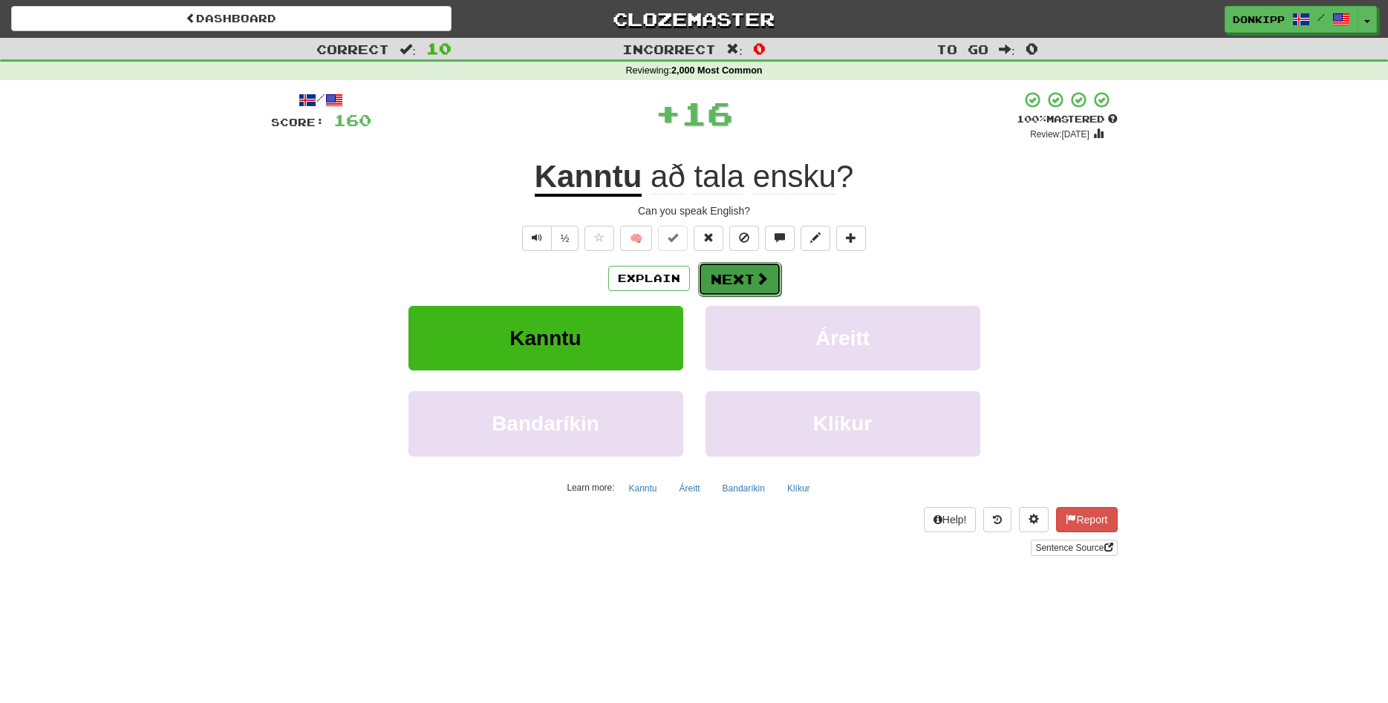
click at [733, 274] on button "Next" at bounding box center [739, 279] width 83 height 34
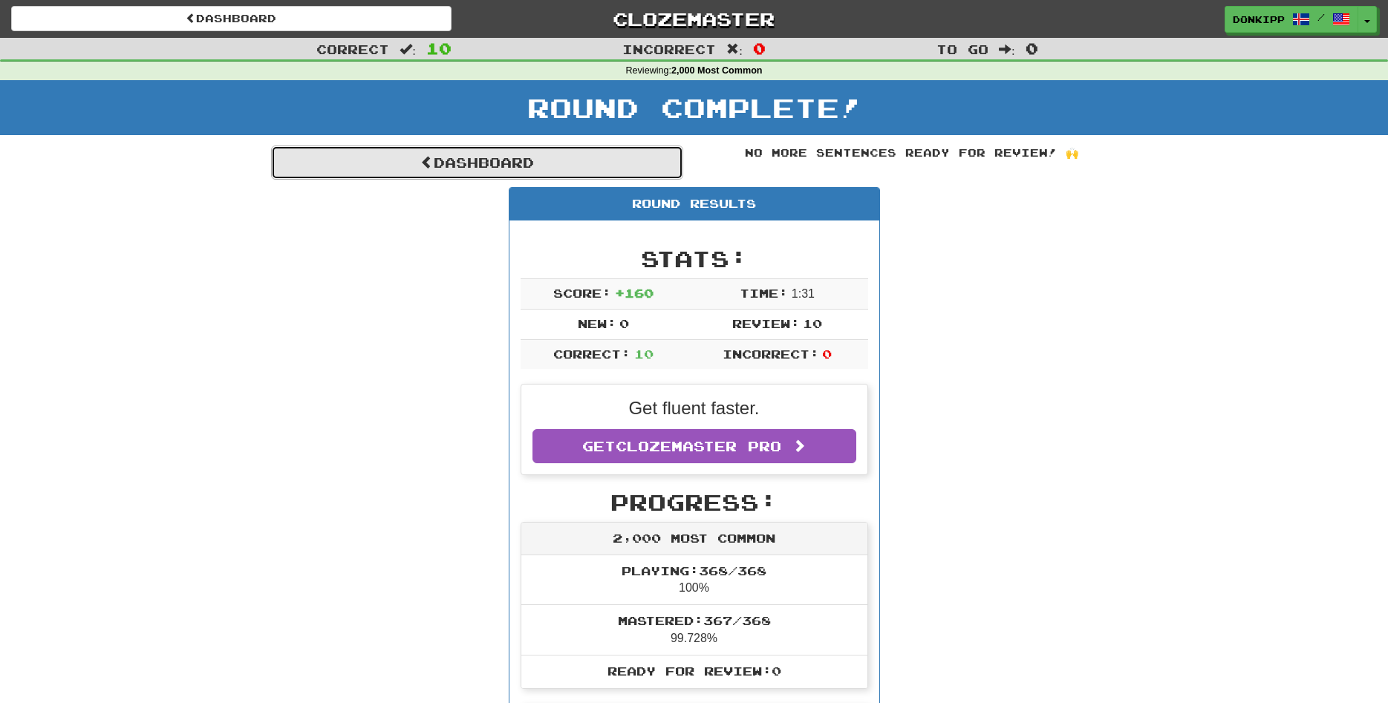
click at [458, 158] on link "Dashboard" at bounding box center [477, 163] width 412 height 34
